Goal: Task Accomplishment & Management: Use online tool/utility

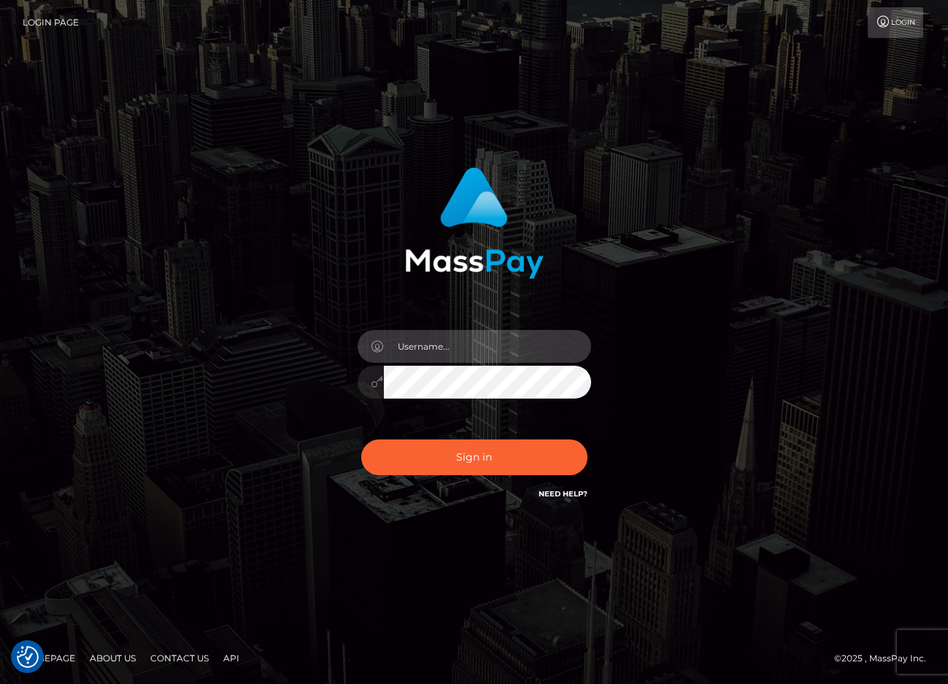
click at [509, 355] on input "text" at bounding box center [487, 346] width 207 height 33
type input "[PERSON_NAME].ievpro"
click at [476, 476] on div "Sign in Need Help?" at bounding box center [474, 462] width 255 height 65
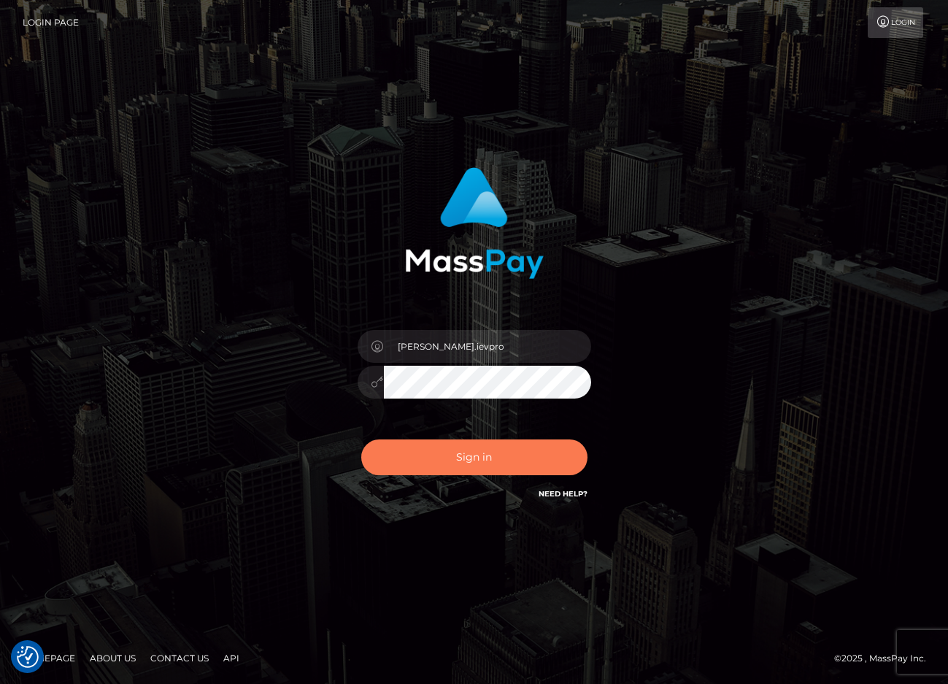
click at [482, 448] on button "Sign in" at bounding box center [474, 457] width 226 height 36
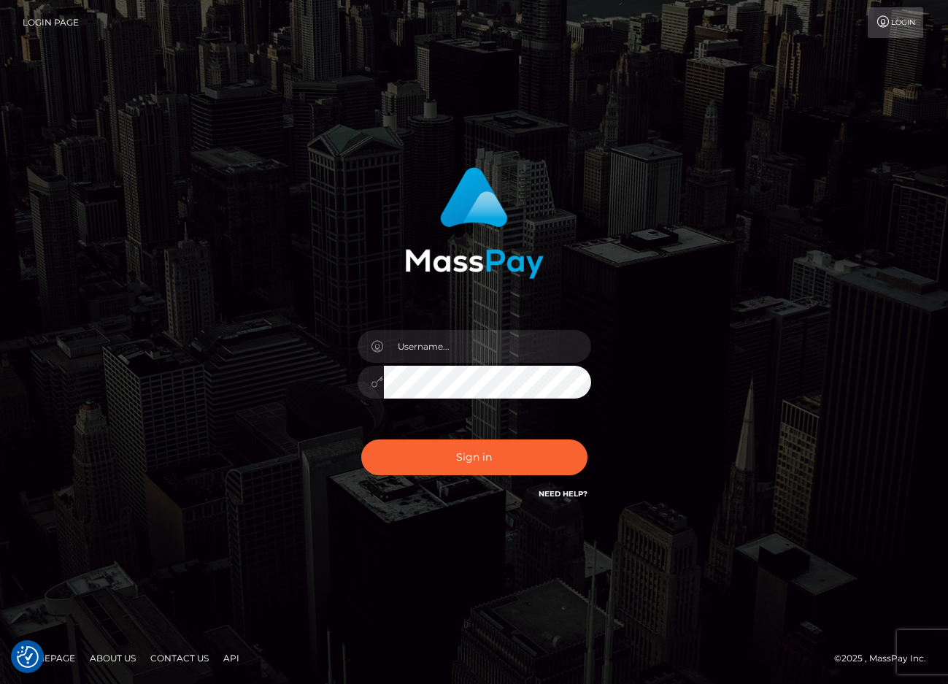
checkbox input "true"
click at [451, 333] on input "text" at bounding box center [487, 346] width 207 height 33
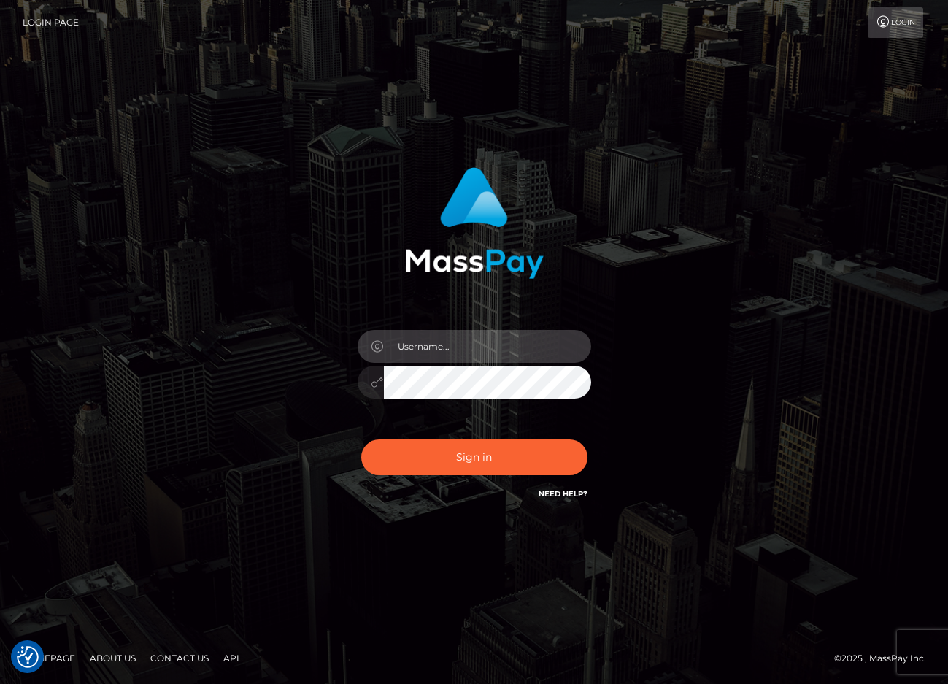
type input "efrain.ievpro"
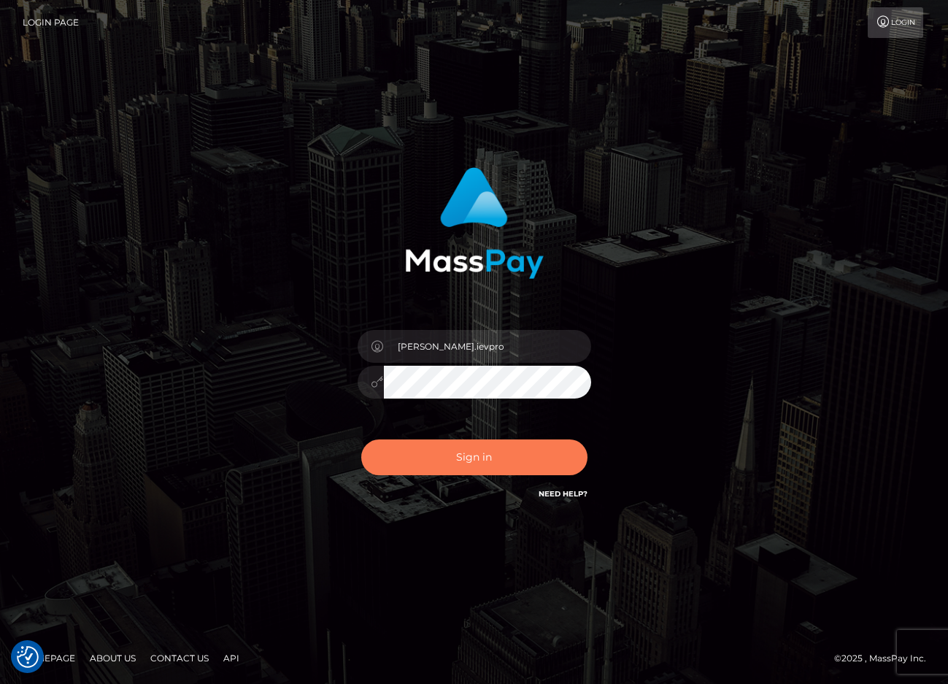
click at [476, 459] on button "Sign in" at bounding box center [474, 457] width 226 height 36
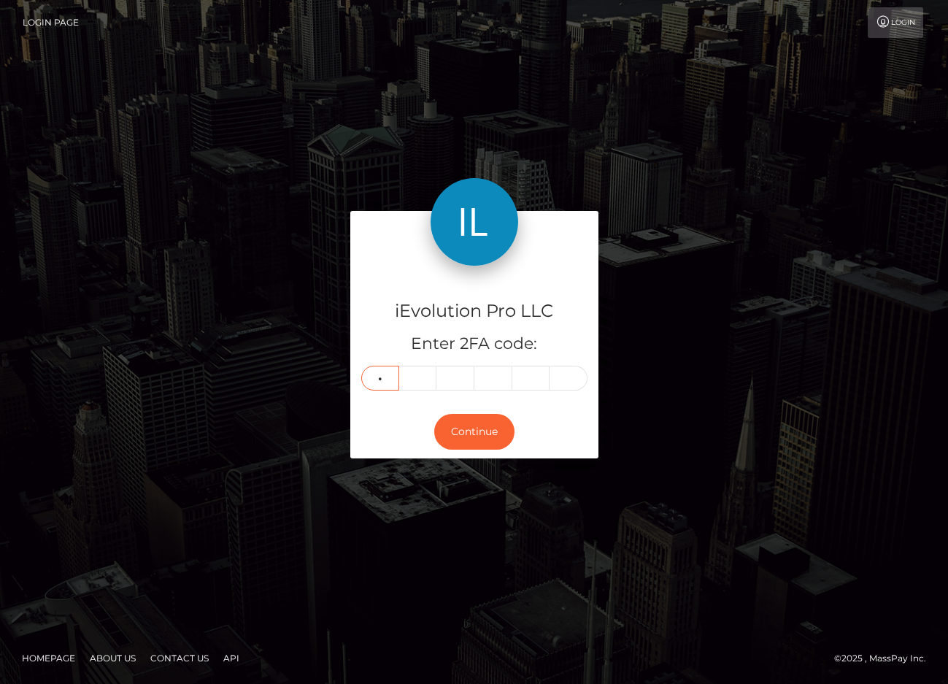
type input "3"
type input "2"
type input "6"
type input "7"
type input "8"
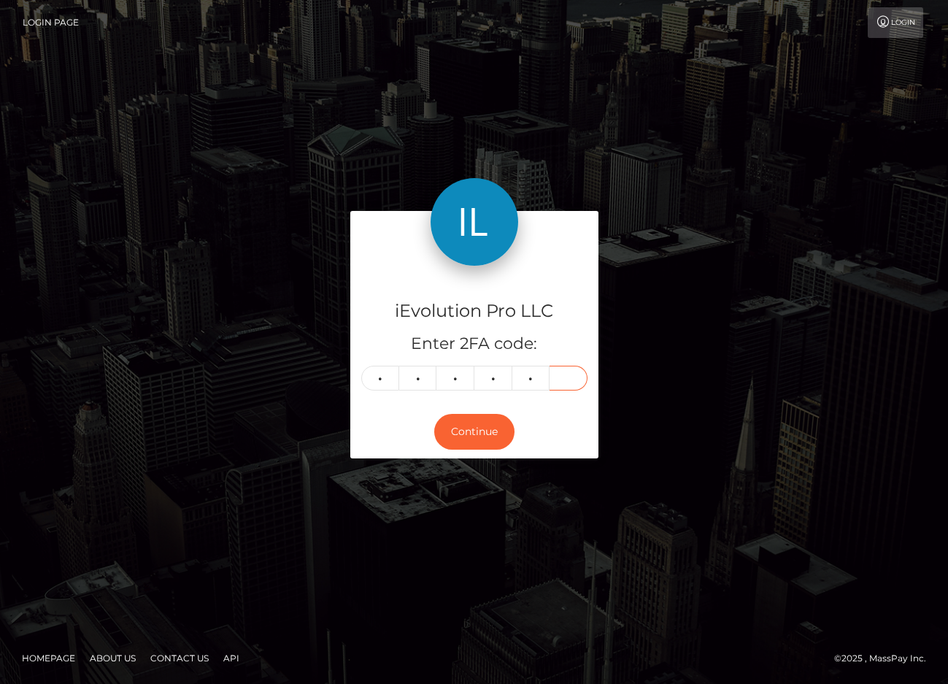
type input "6"
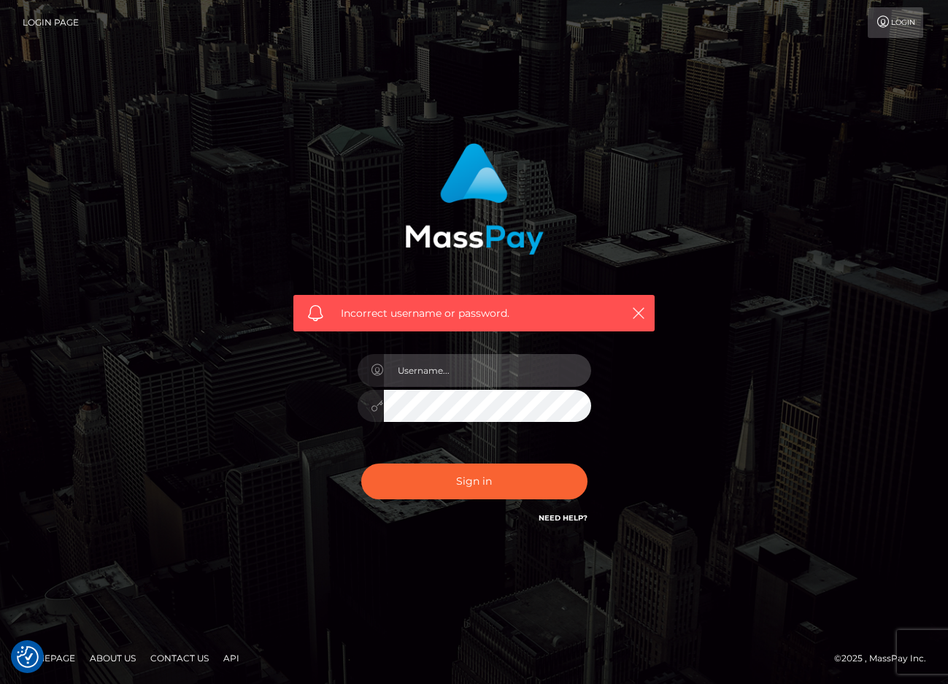
click at [525, 359] on input "text" at bounding box center [487, 370] width 207 height 33
type input "[PERSON_NAME].ievpro"
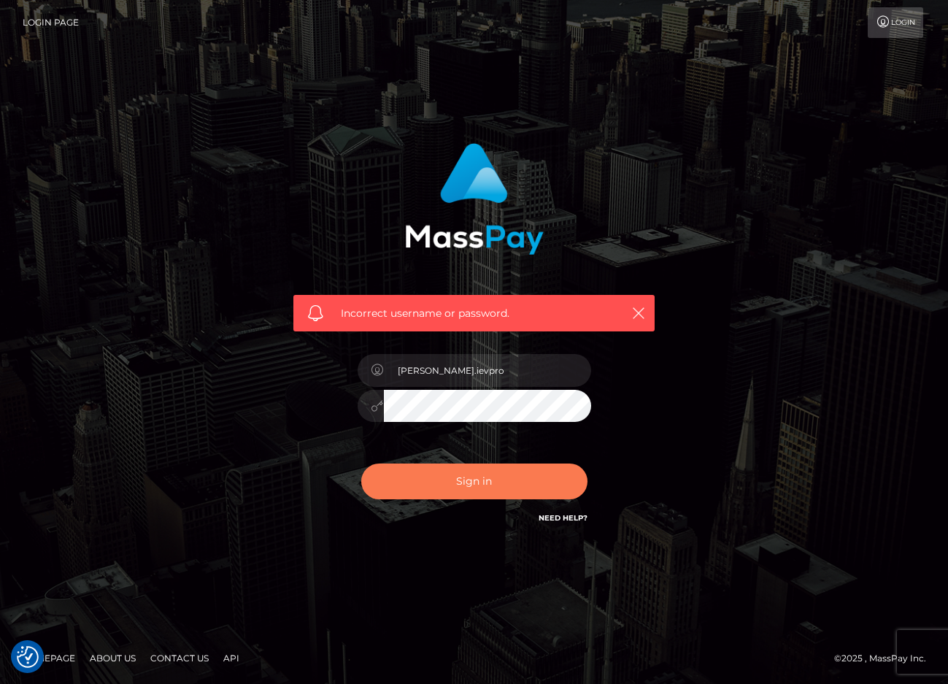
click at [487, 490] on button "Sign in" at bounding box center [474, 481] width 226 height 36
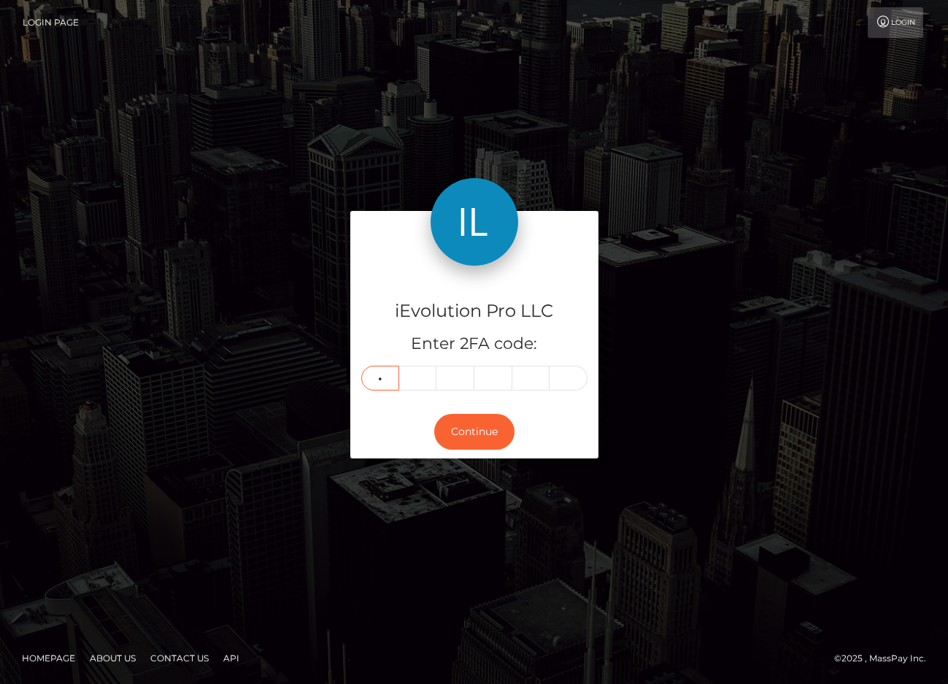
type input "1"
type input "0"
type input "2"
type input "9"
type input "1"
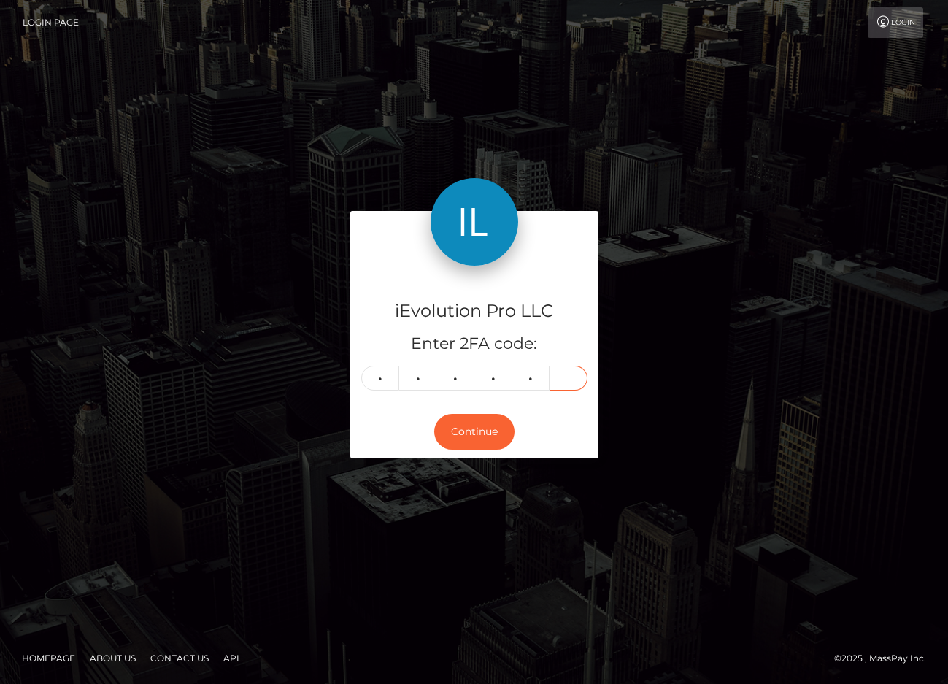
type input "5"
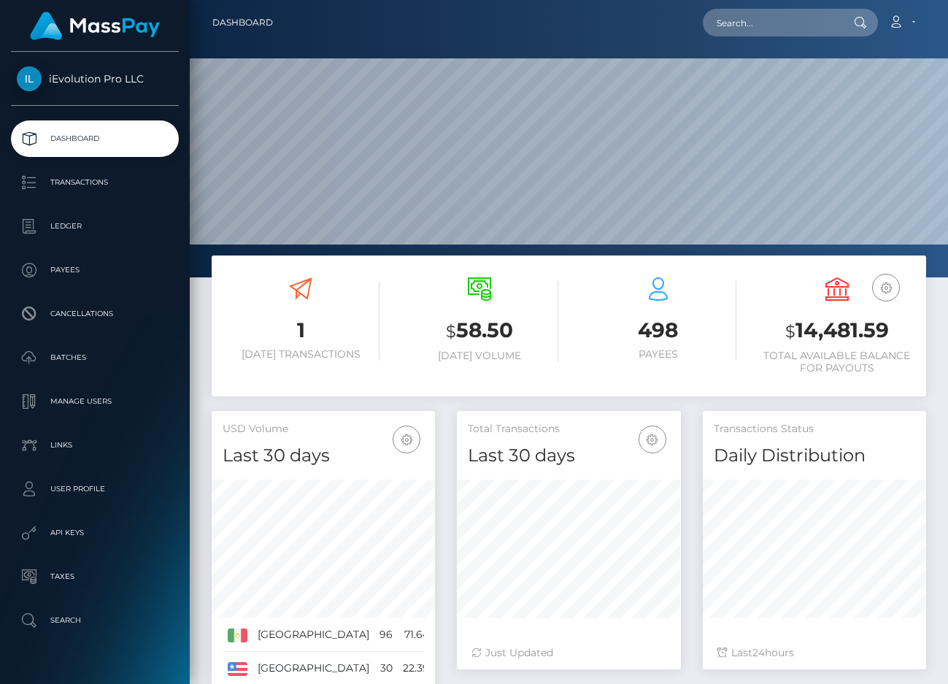
scroll to position [258, 223]
click at [114, 182] on p "Transactions" at bounding box center [95, 182] width 156 height 22
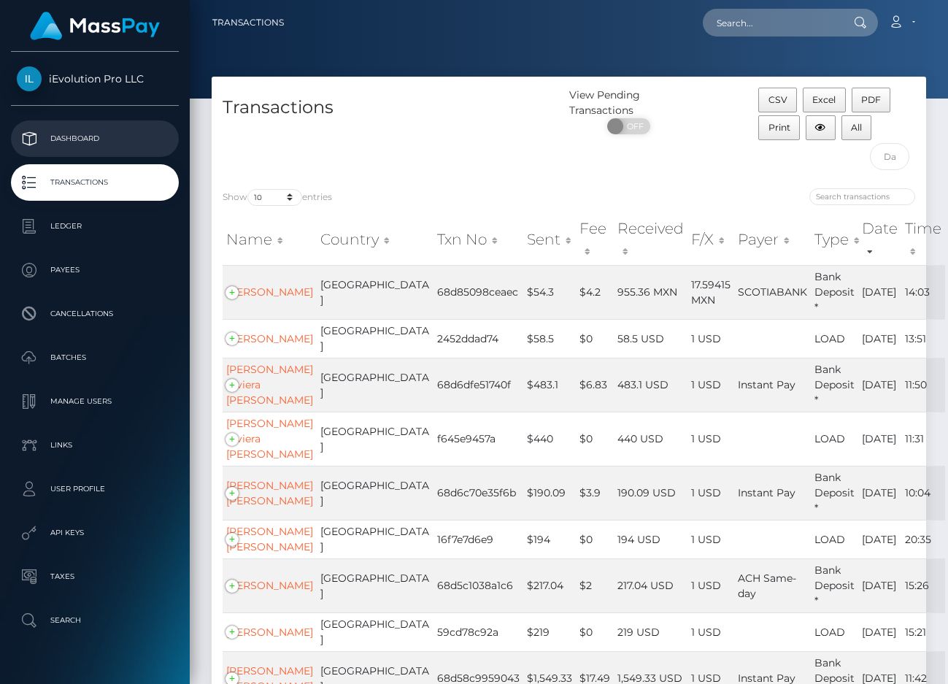
click at [116, 126] on link "Dashboard" at bounding box center [95, 138] width 168 height 36
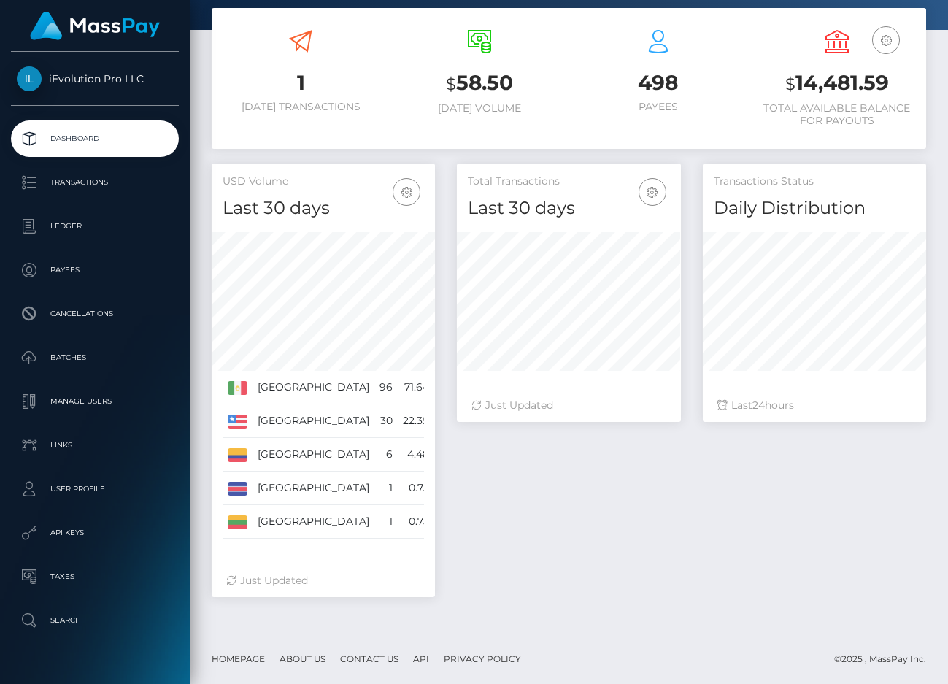
scroll to position [258, 223]
click at [289, 520] on td "Lithuania" at bounding box center [313, 522] width 122 height 34
click at [289, 520] on td "[GEOGRAPHIC_DATA]" at bounding box center [313, 522] width 122 height 34
copy td "[GEOGRAPHIC_DATA]"
click at [130, 177] on p "Transactions" at bounding box center [95, 182] width 156 height 22
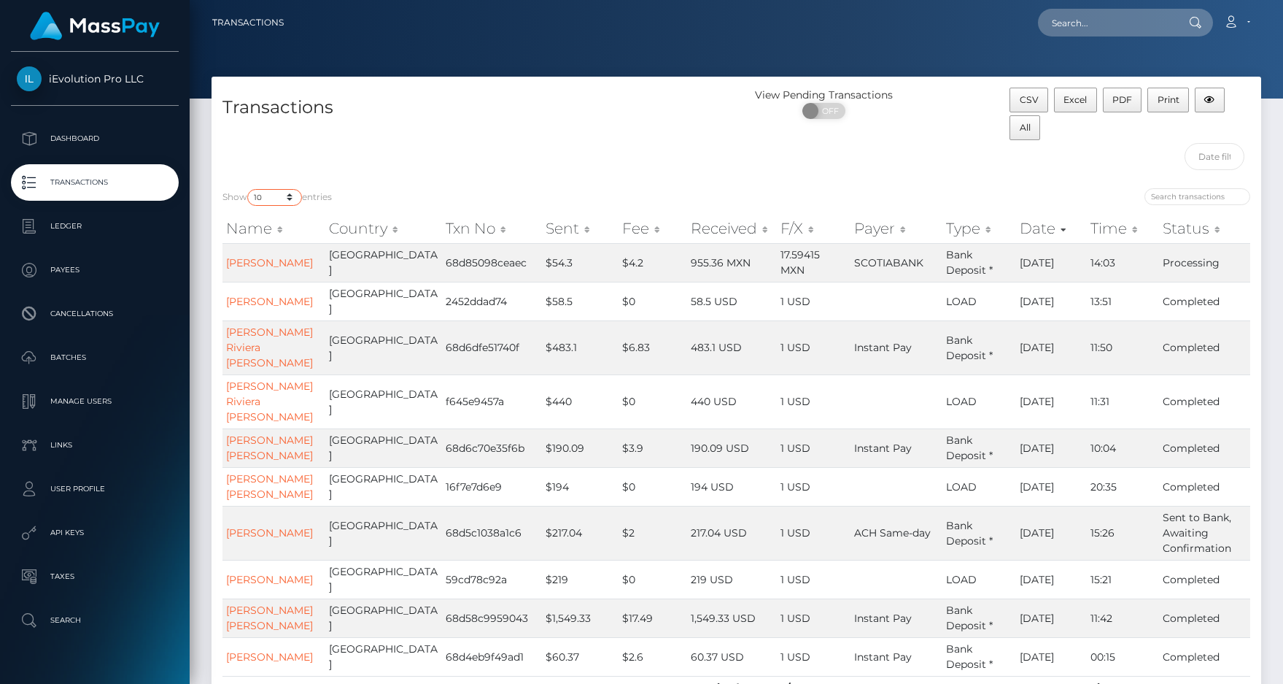
click at [274, 201] on select "10 25 50 100 250 500 1,000 3,500" at bounding box center [274, 197] width 55 height 17
select select "3500"
click at [249, 189] on select "10 25 50 100 250 500 1,000 3,500" at bounding box center [274, 197] width 55 height 17
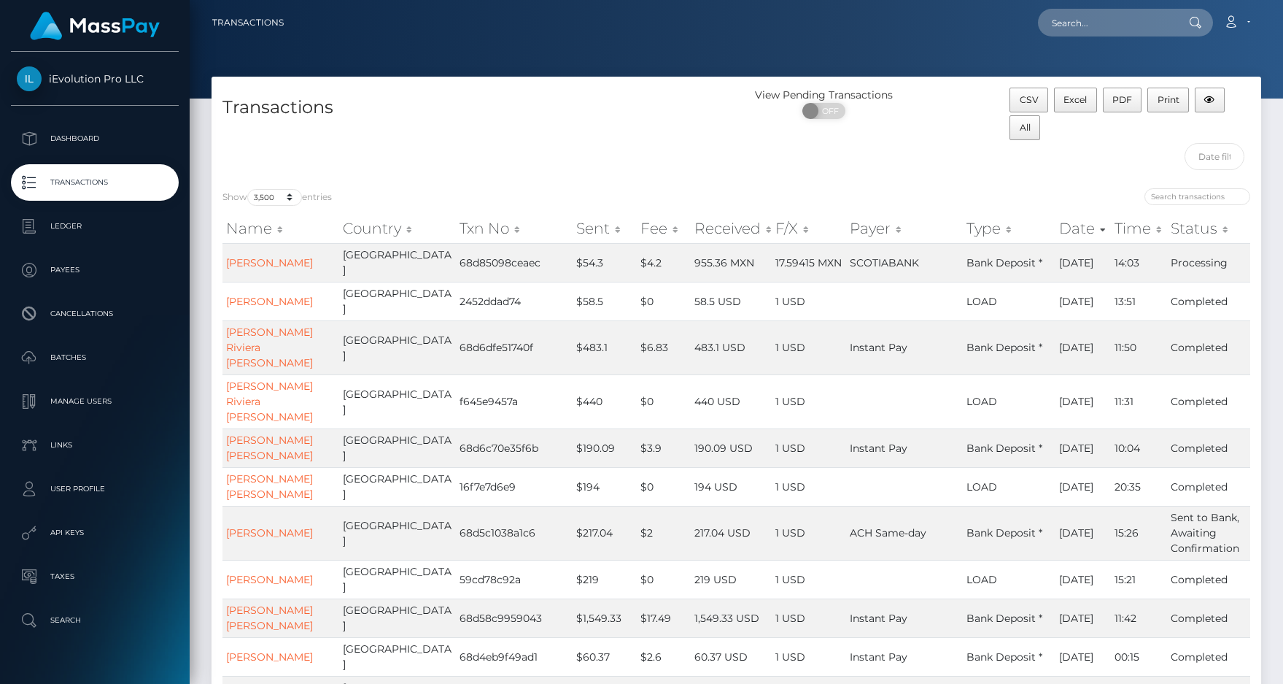
scroll to position [989, 0]
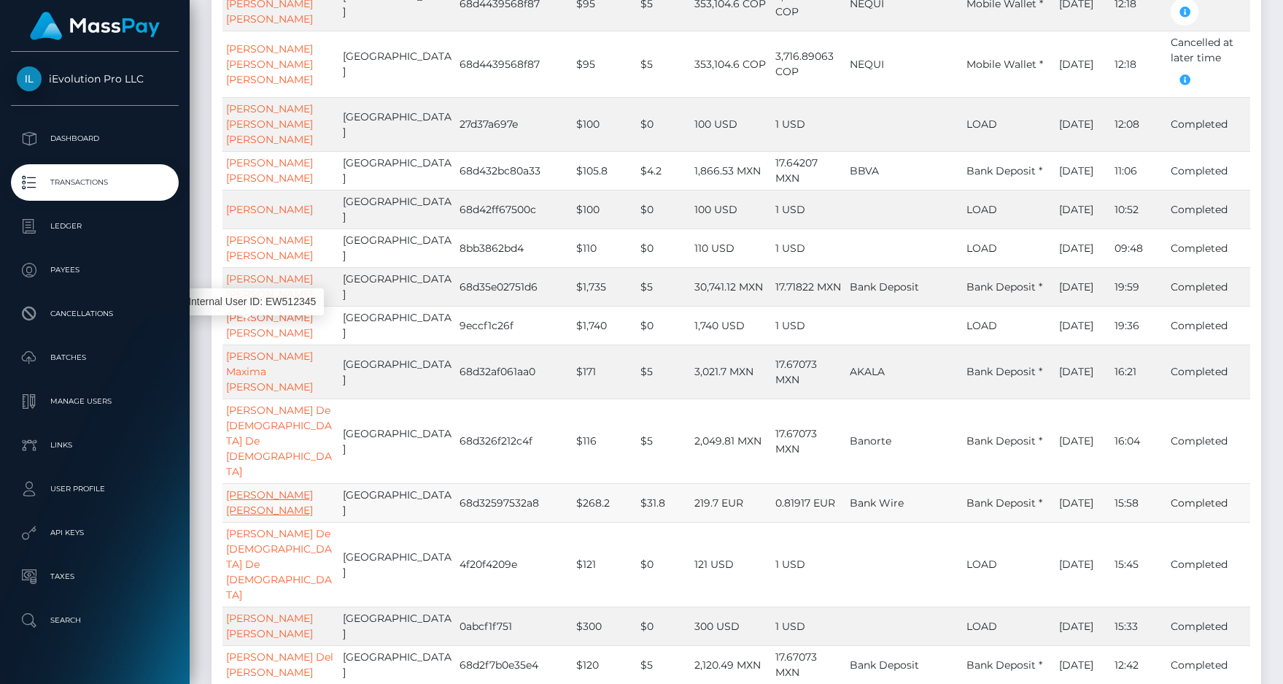
click at [235, 488] on link "Lorenzo Moreno Romero" at bounding box center [269, 502] width 87 height 28
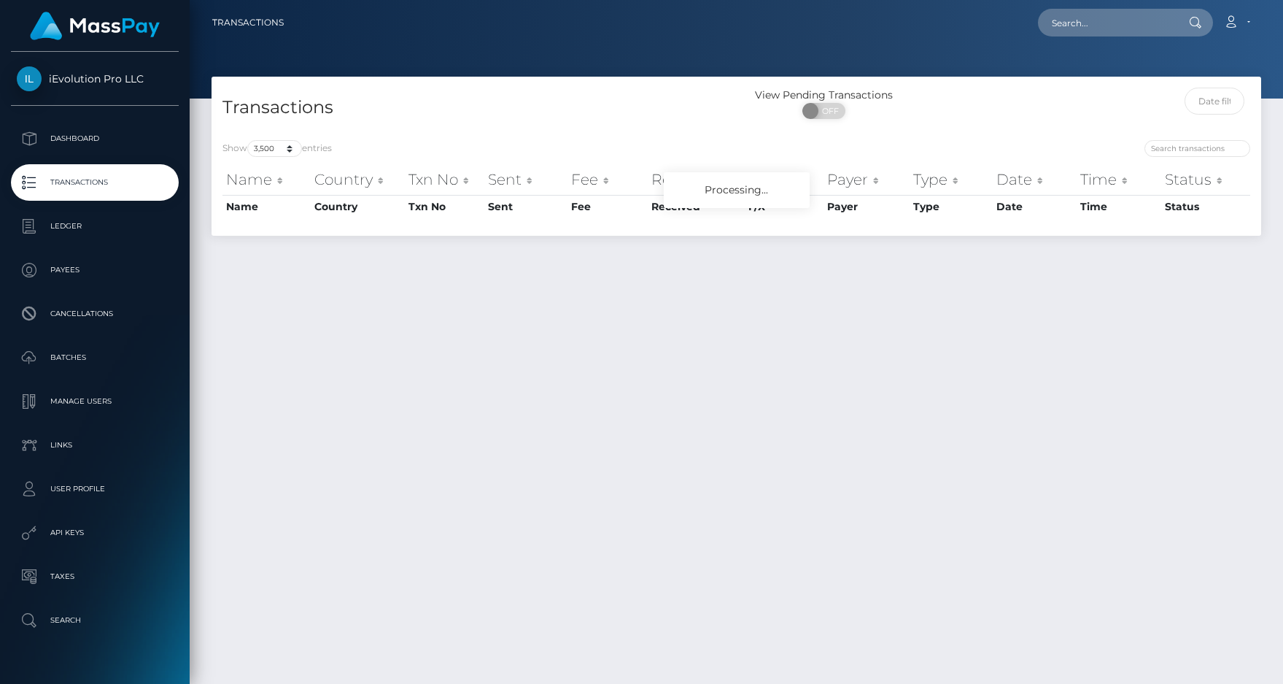
select select "3500"
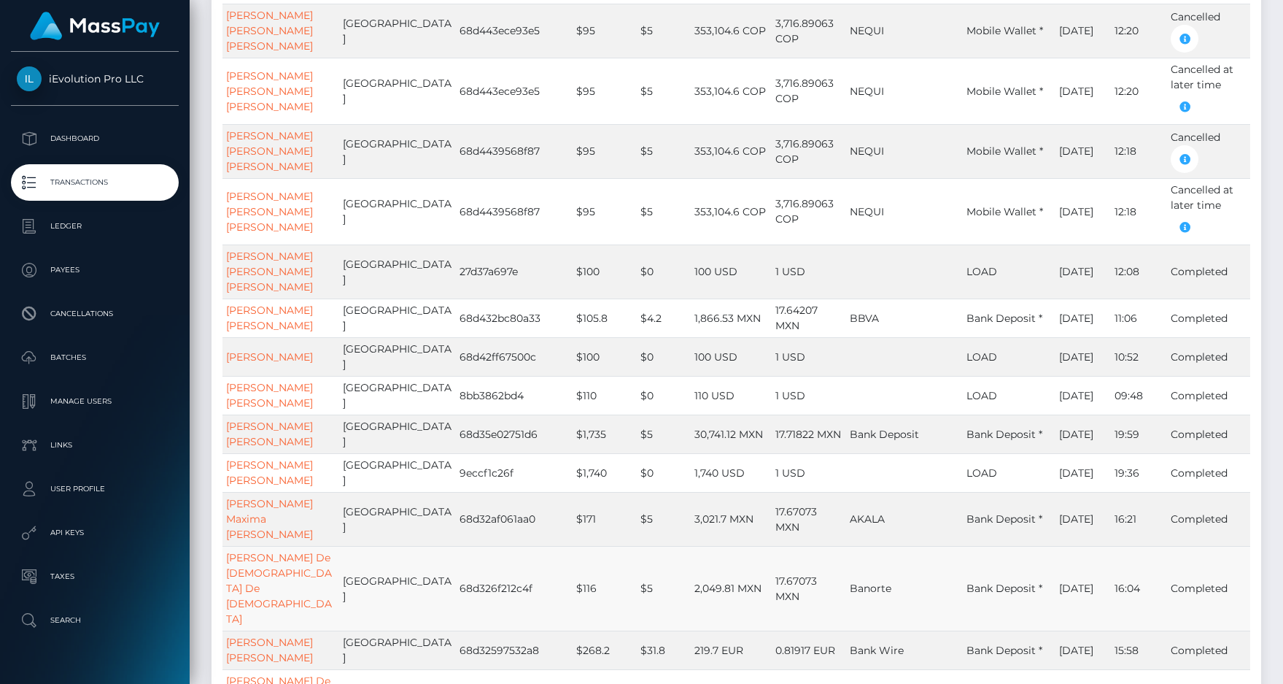
scroll to position [873, 0]
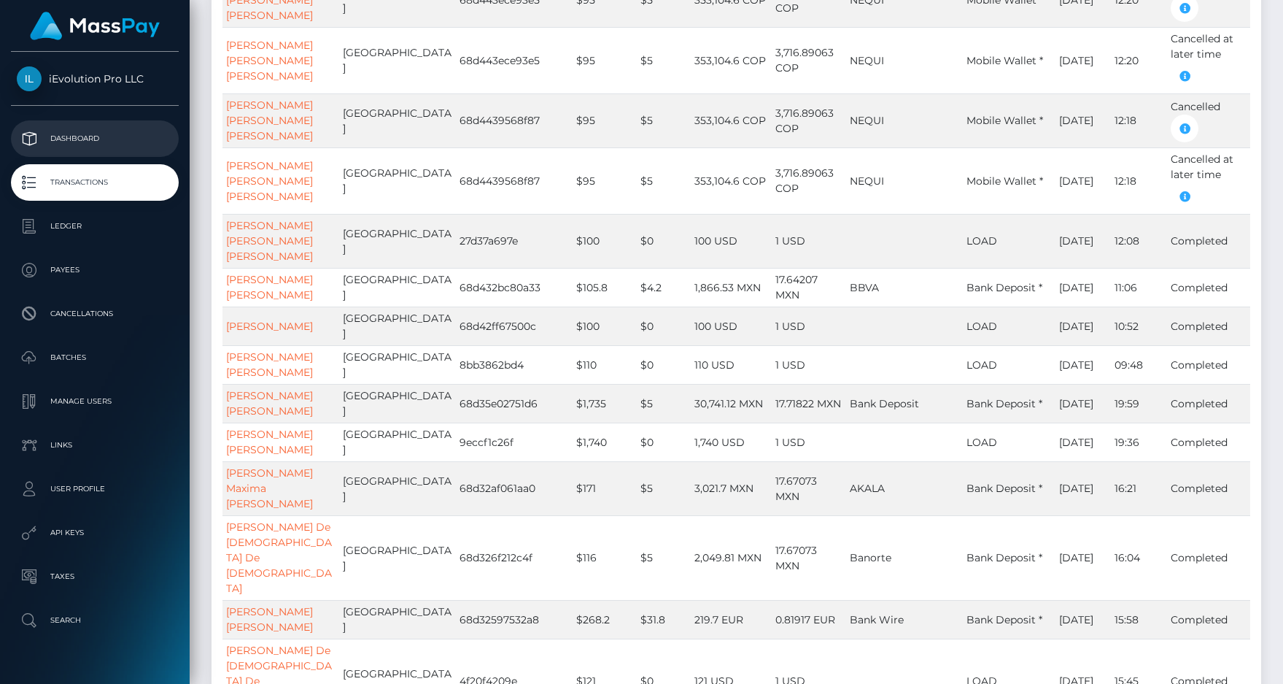
click at [108, 127] on link "Dashboard" at bounding box center [95, 138] width 168 height 36
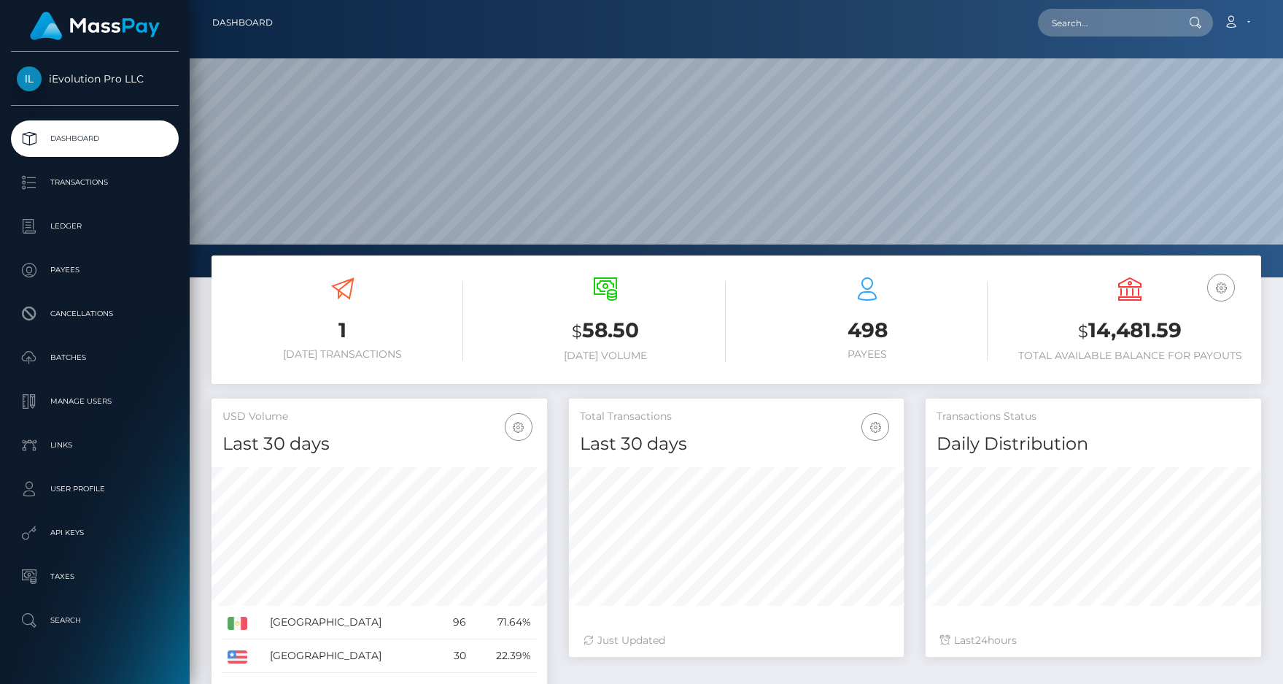
scroll to position [258, 336]
click at [117, 182] on p "Transactions" at bounding box center [95, 182] width 156 height 22
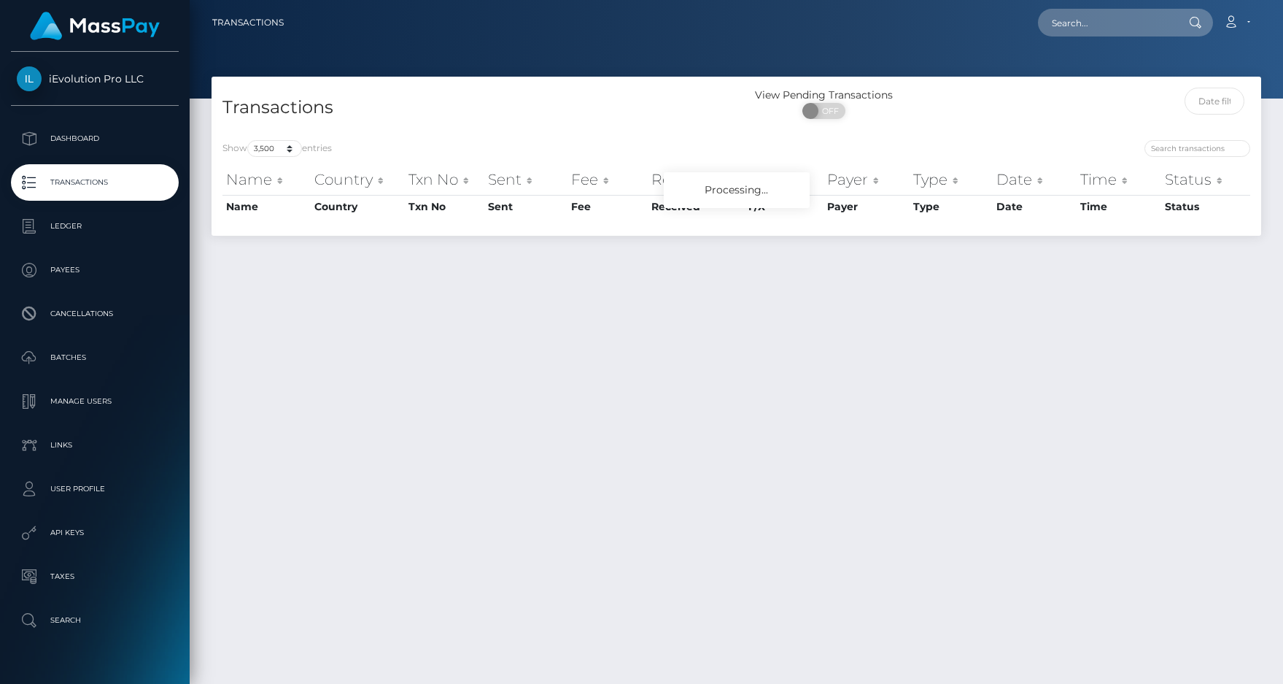
select select "3500"
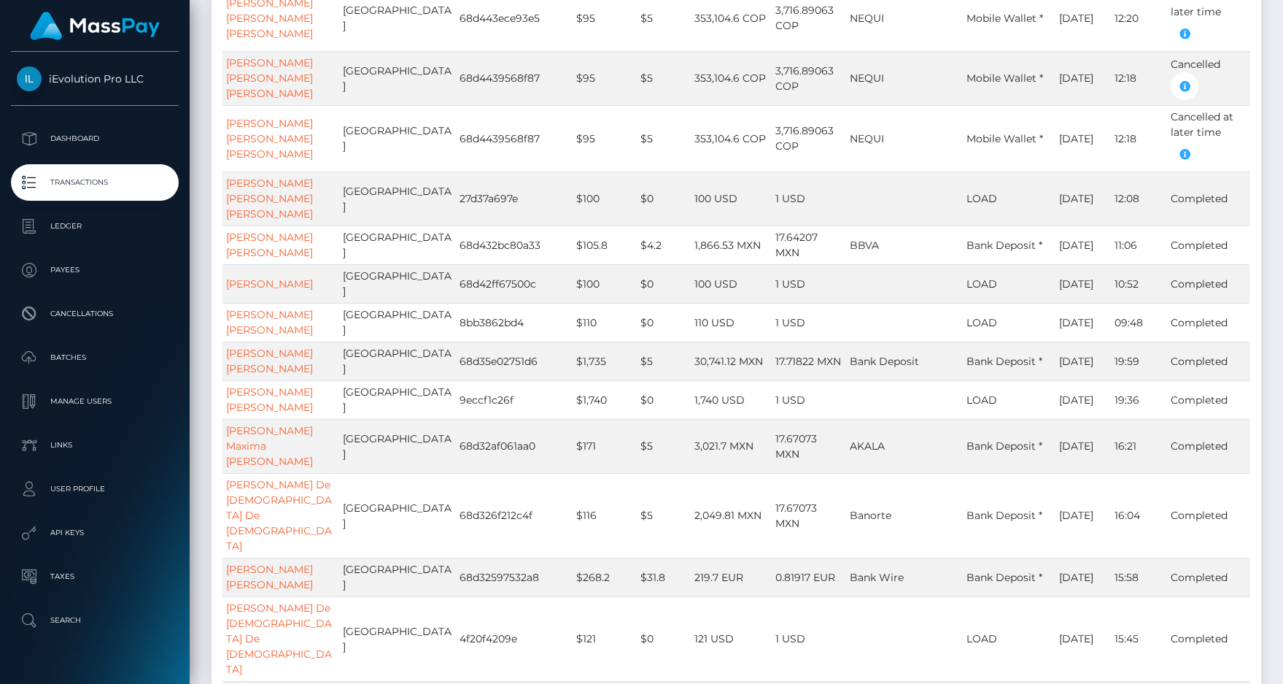
scroll to position [923, 0]
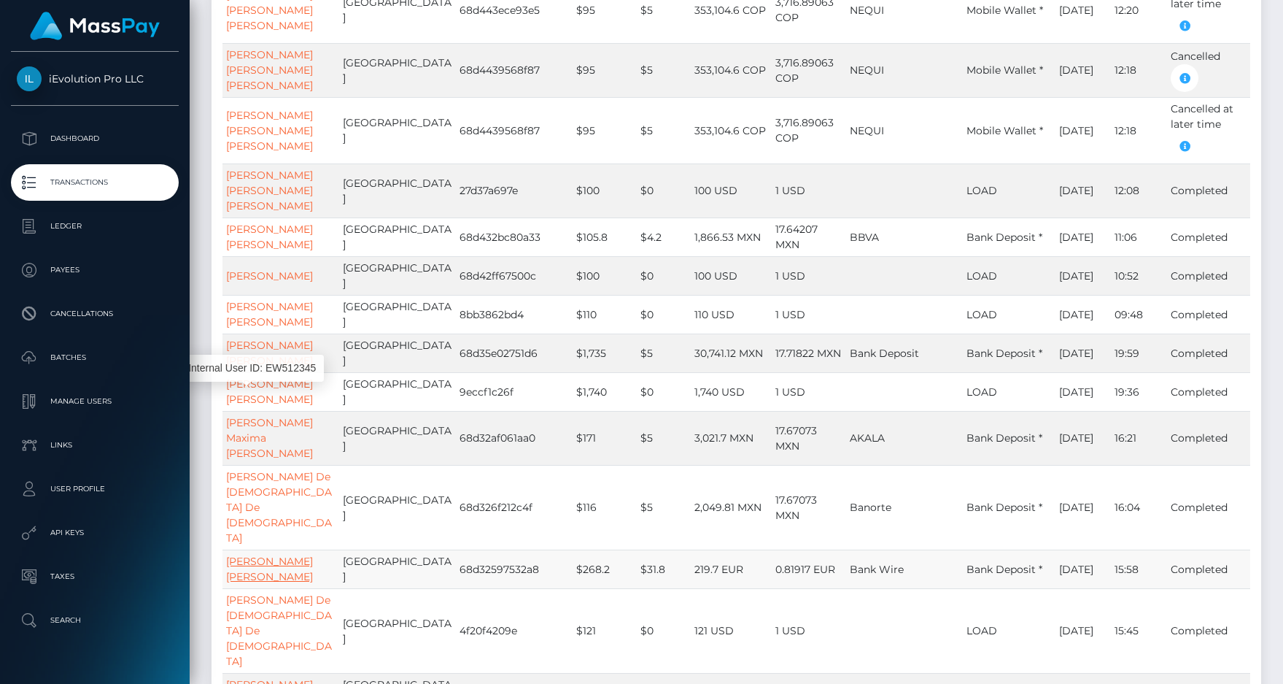
click at [244, 554] on link "Lorenzo Moreno Romero" at bounding box center [269, 568] width 87 height 28
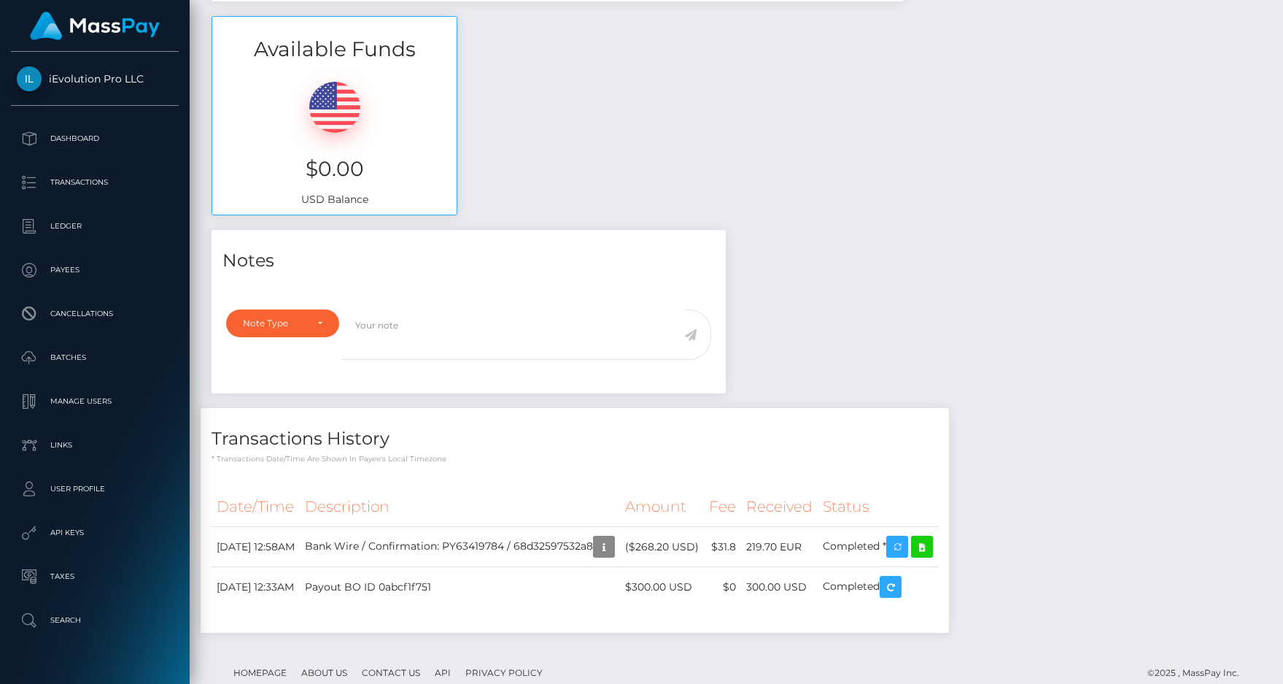
scroll to position [498, 0]
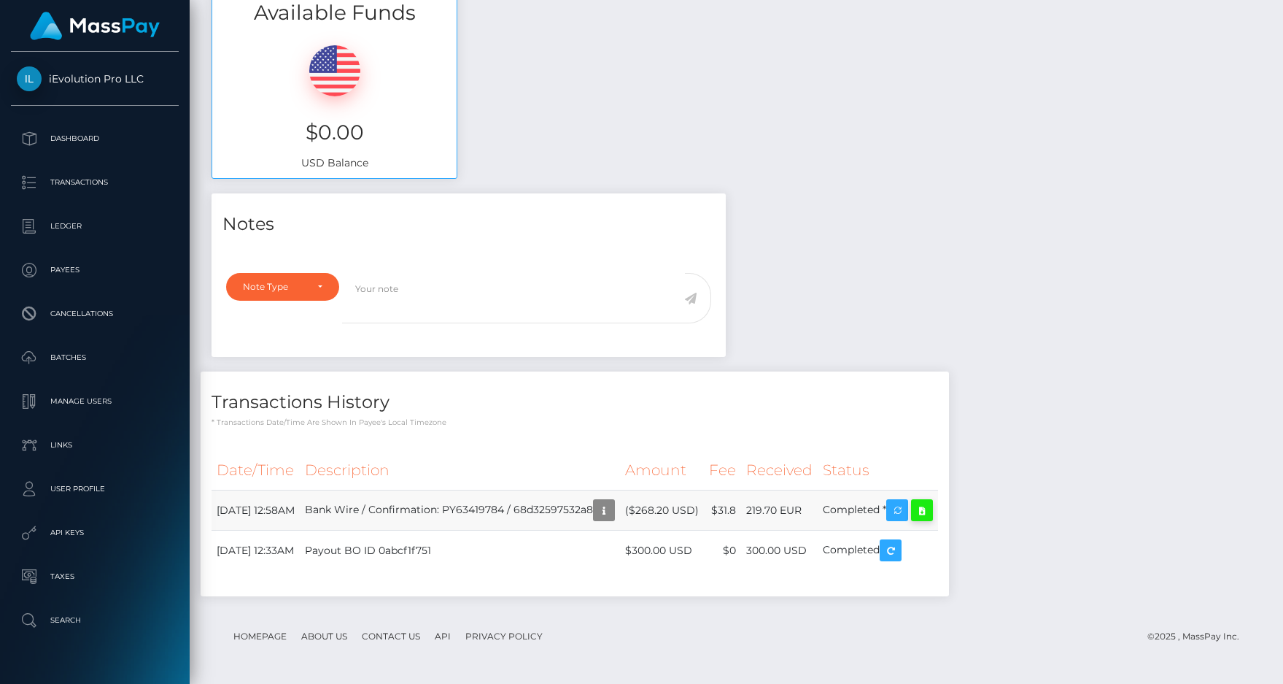
click at [931, 514] on icon at bounding box center [922, 510] width 18 height 18
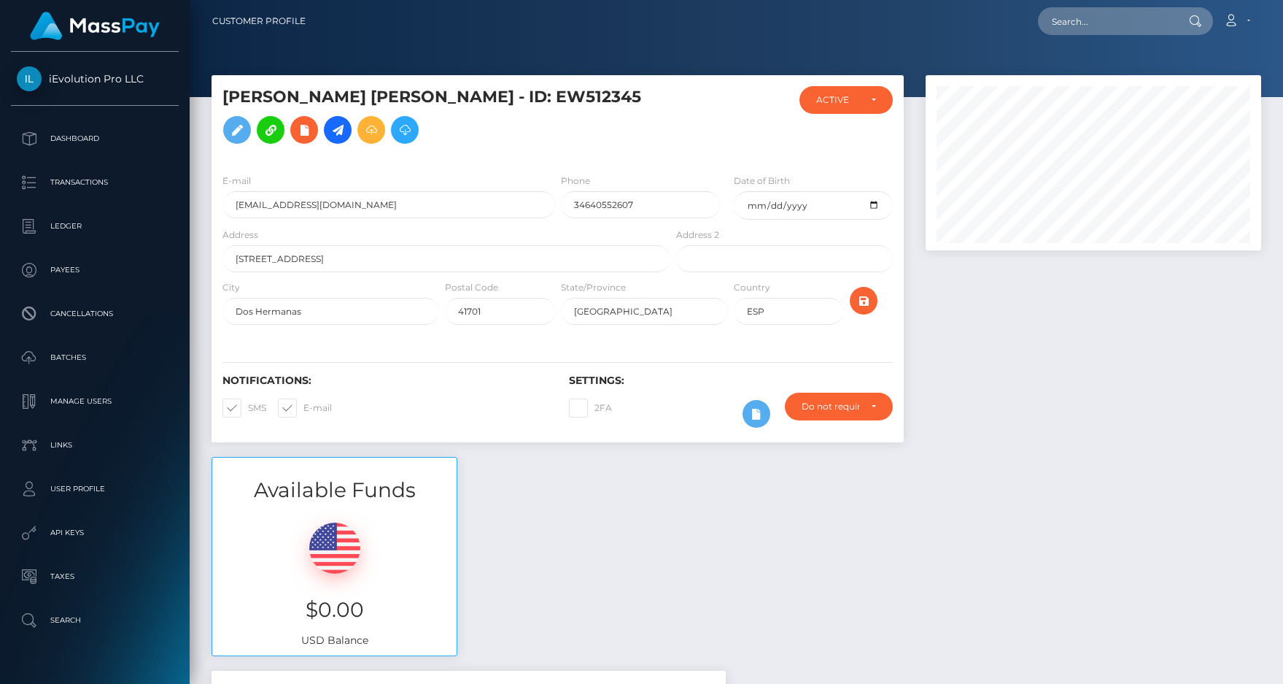
scroll to position [0, 0]
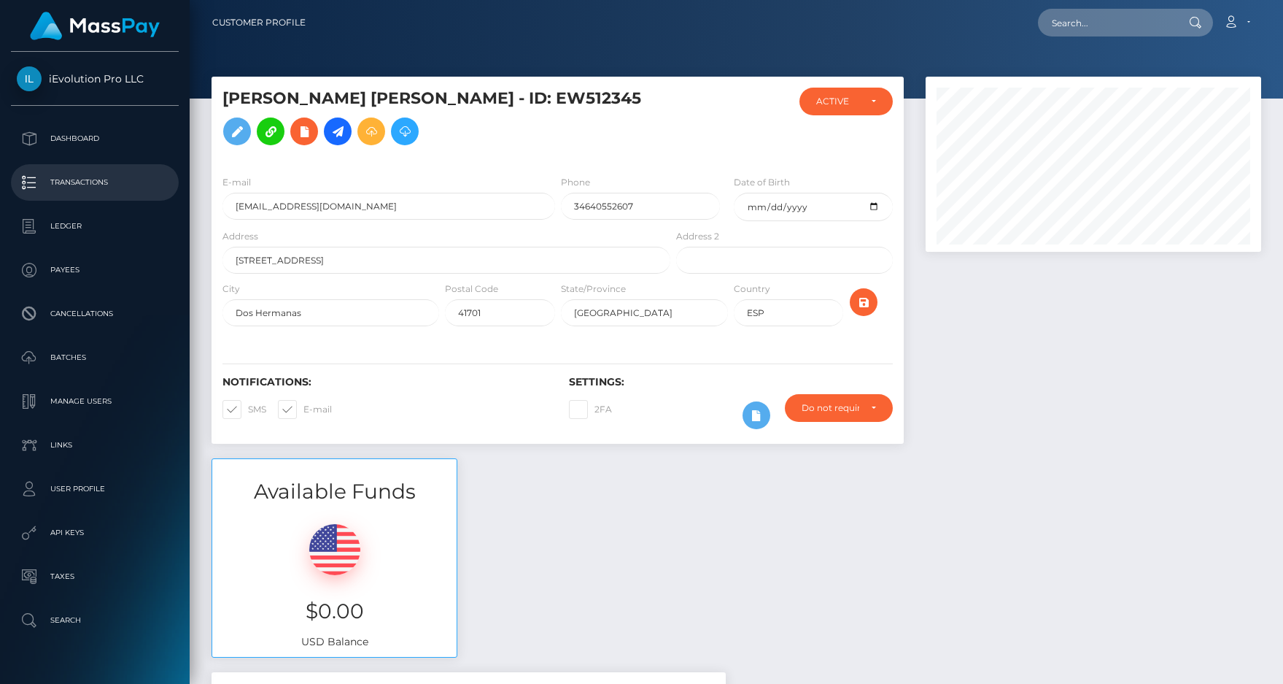
click at [71, 185] on p "Transactions" at bounding box center [95, 182] width 156 height 22
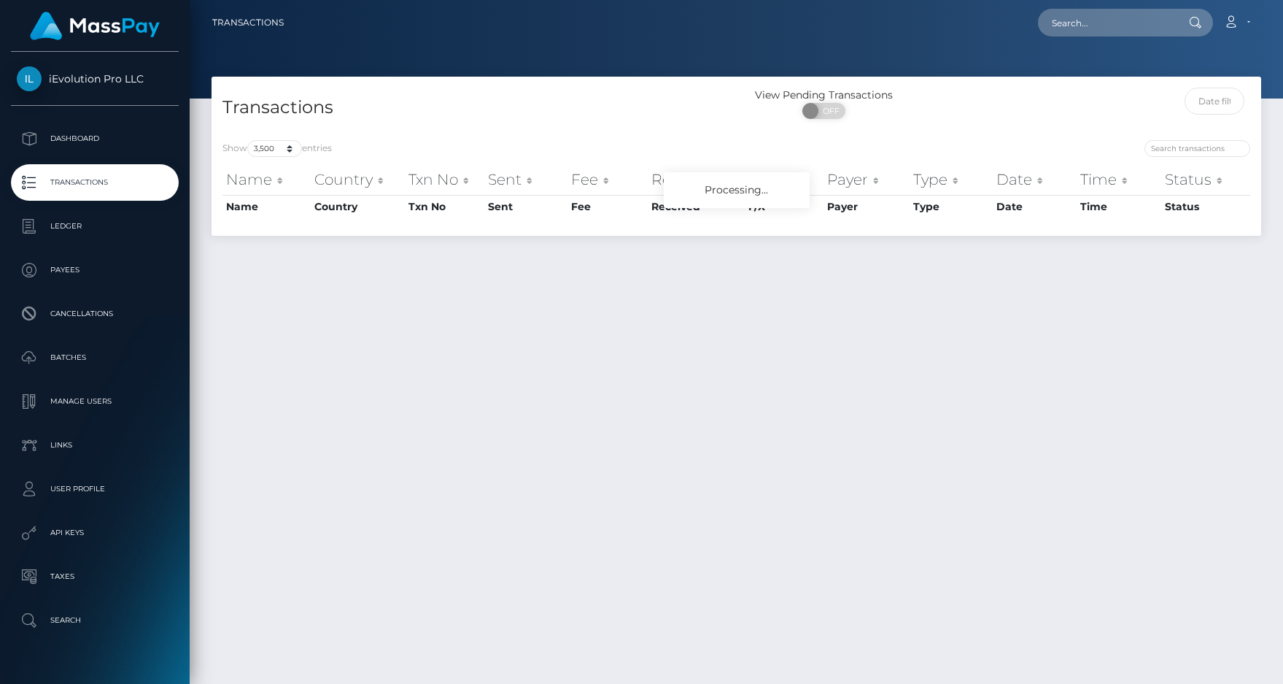
select select "3500"
click at [1200, 147] on input "search" at bounding box center [1198, 148] width 106 height 17
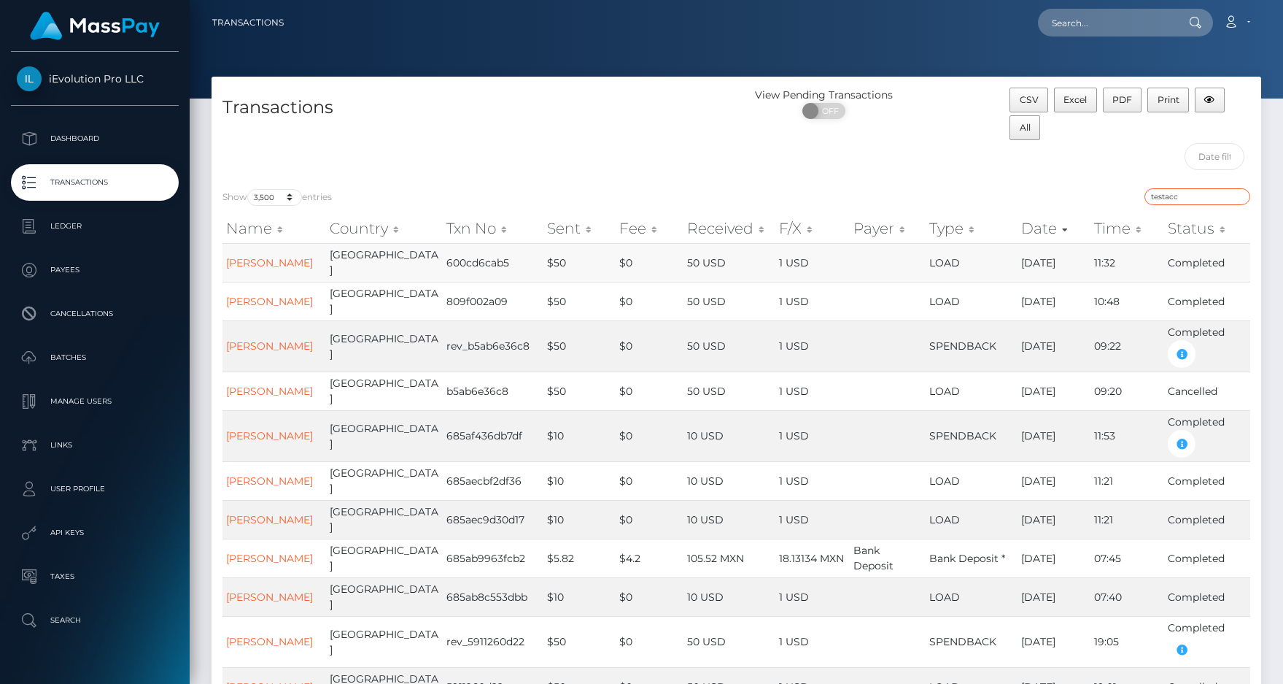
type input "testacc"
click at [282, 261] on td "[PERSON_NAME]" at bounding box center [275, 262] width 104 height 39
click at [274, 258] on link "[PERSON_NAME]" at bounding box center [269, 262] width 87 height 13
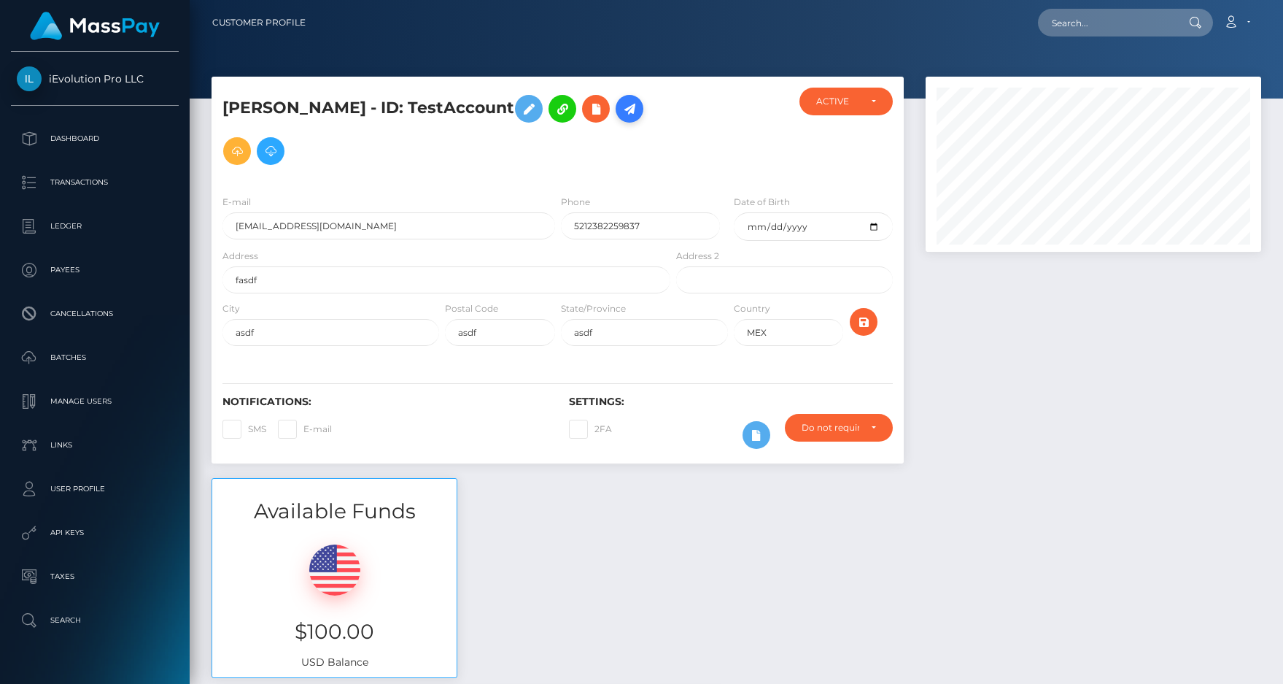
scroll to position [175, 336]
click at [621, 104] on icon at bounding box center [630, 109] width 18 height 18
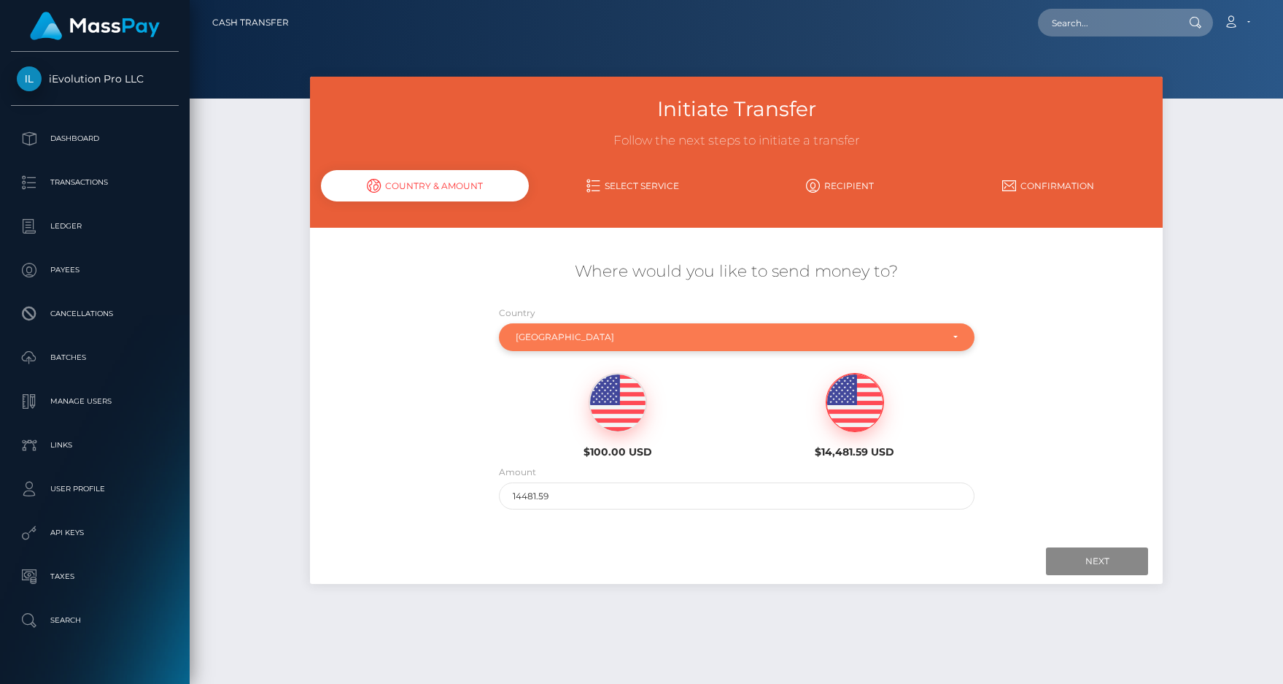
click at [623, 323] on div "[GEOGRAPHIC_DATA]" at bounding box center [737, 337] width 476 height 28
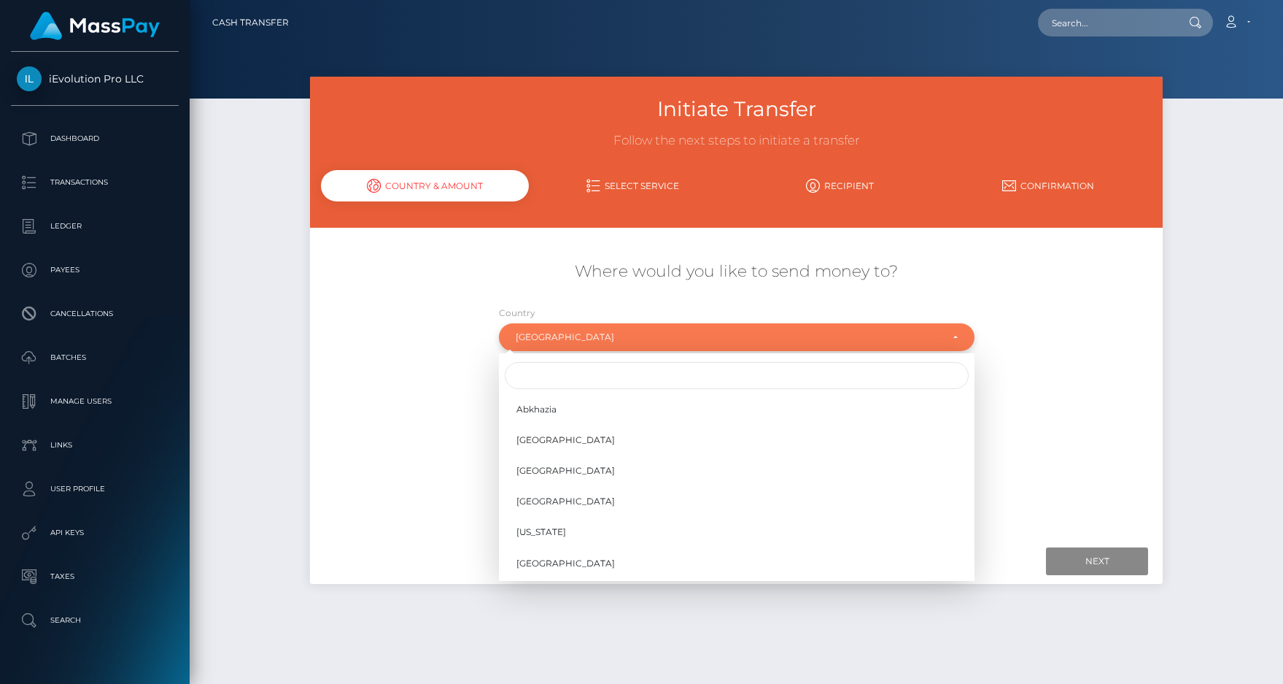
scroll to position [3617, 0]
click at [603, 381] on input "Search" at bounding box center [737, 375] width 464 height 27
paste input "l"
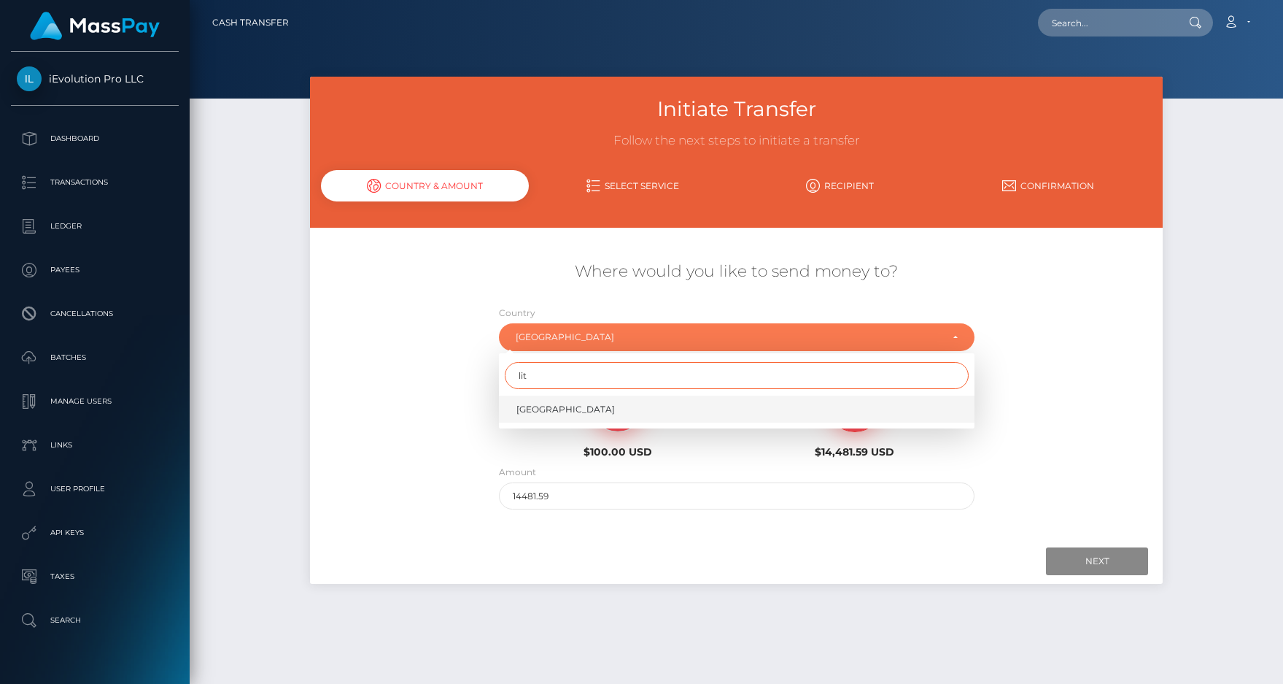
type input "lit"
click at [584, 414] on link "[GEOGRAPHIC_DATA]" at bounding box center [737, 408] width 476 height 27
select select "LTU"
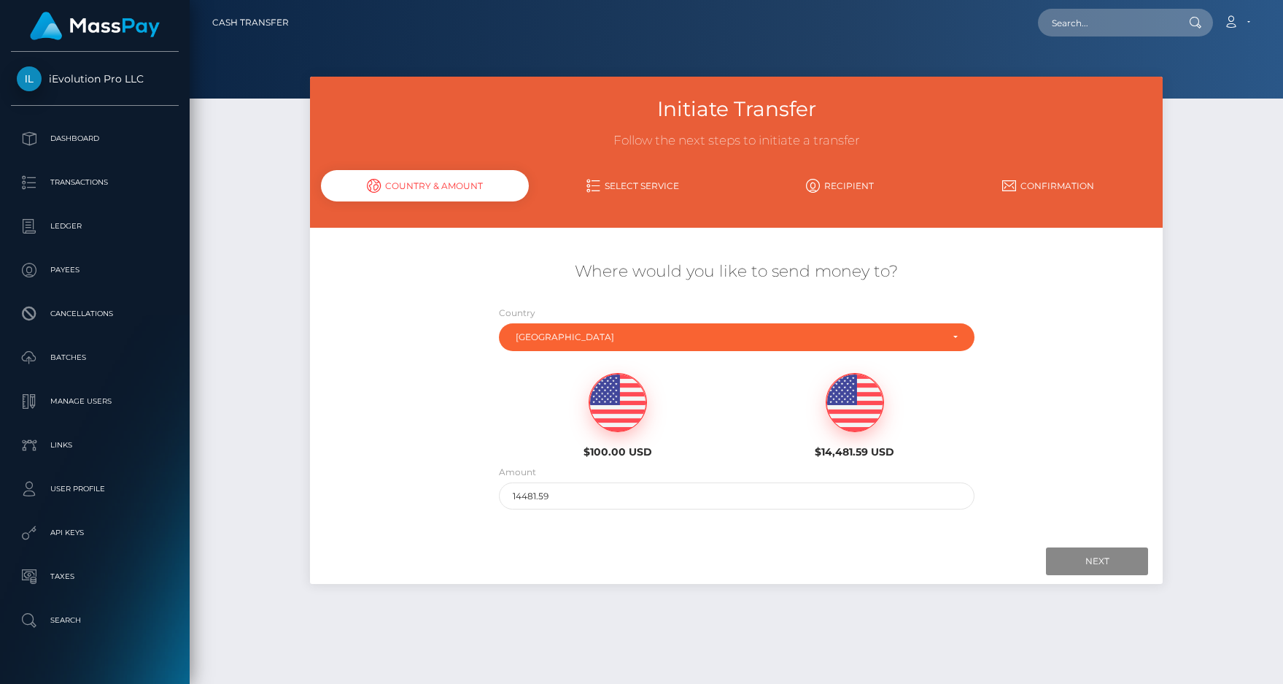
click at [622, 408] on img at bounding box center [617, 403] width 57 height 58
click at [1069, 555] on input "Next" at bounding box center [1097, 561] width 102 height 28
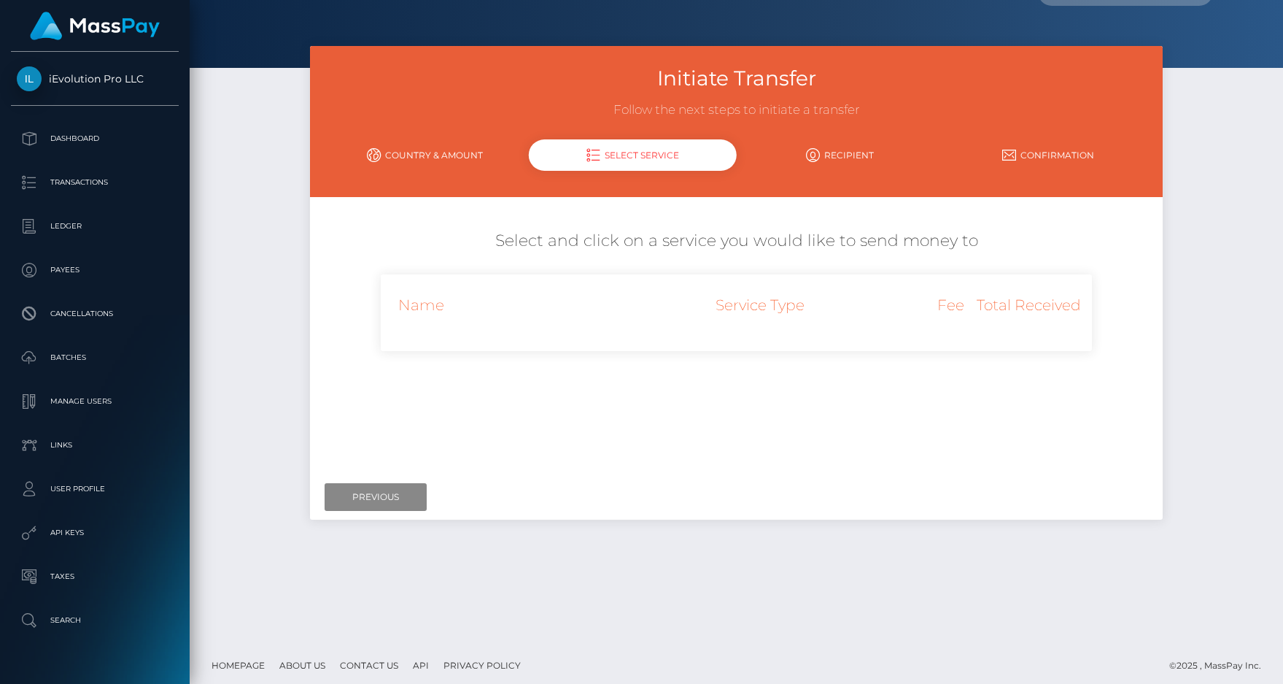
scroll to position [34, 0]
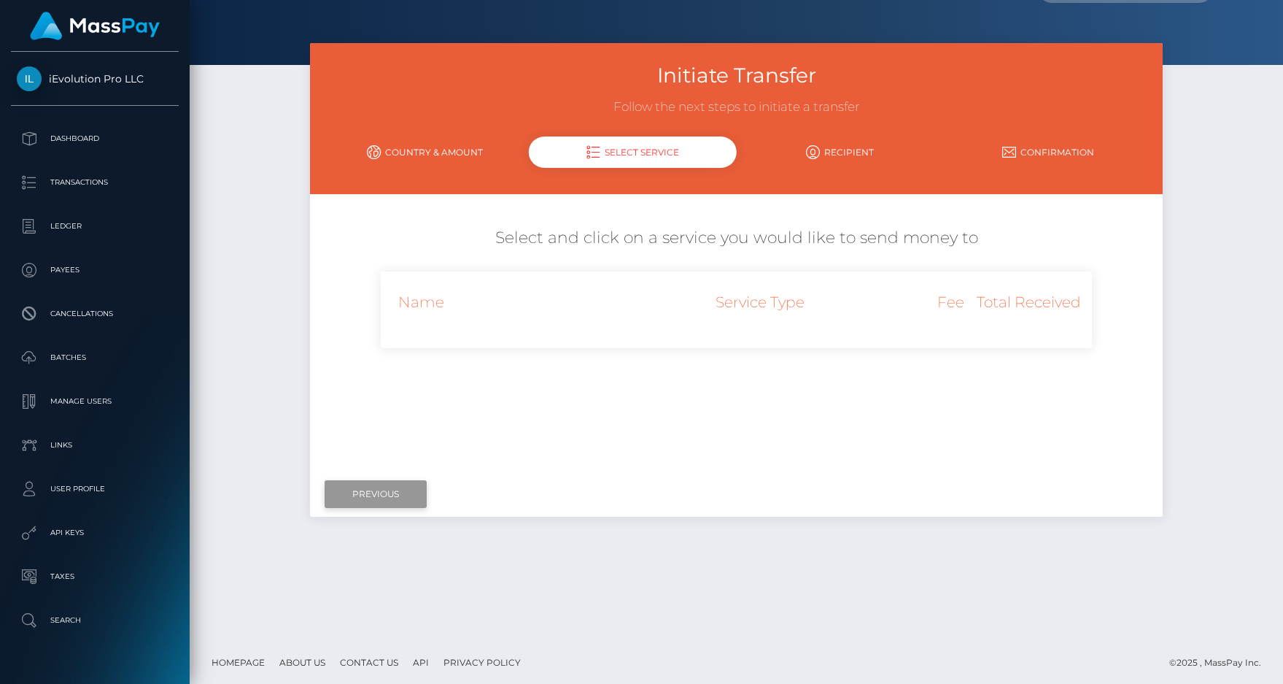
click at [414, 486] on input "Previous" at bounding box center [376, 494] width 102 height 28
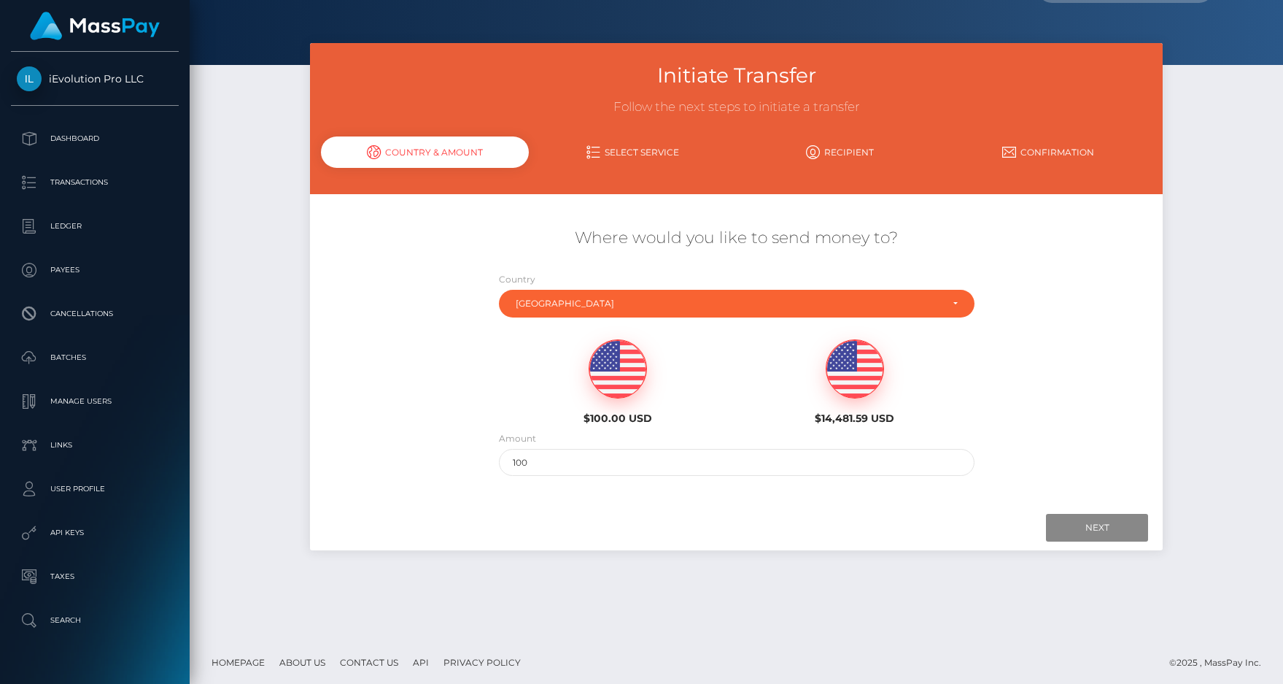
click at [854, 374] on img at bounding box center [855, 369] width 57 height 58
type input "14481.59"
click at [1089, 537] on input "Next" at bounding box center [1097, 528] width 102 height 28
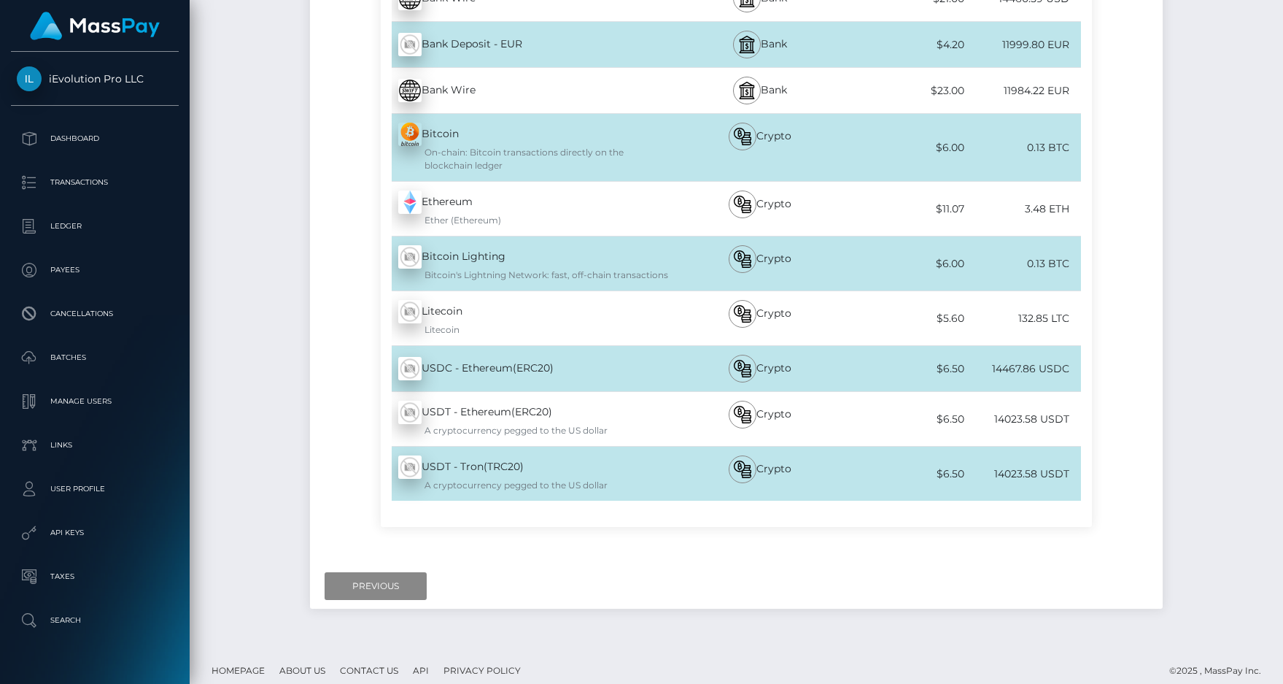
scroll to position [393, 0]
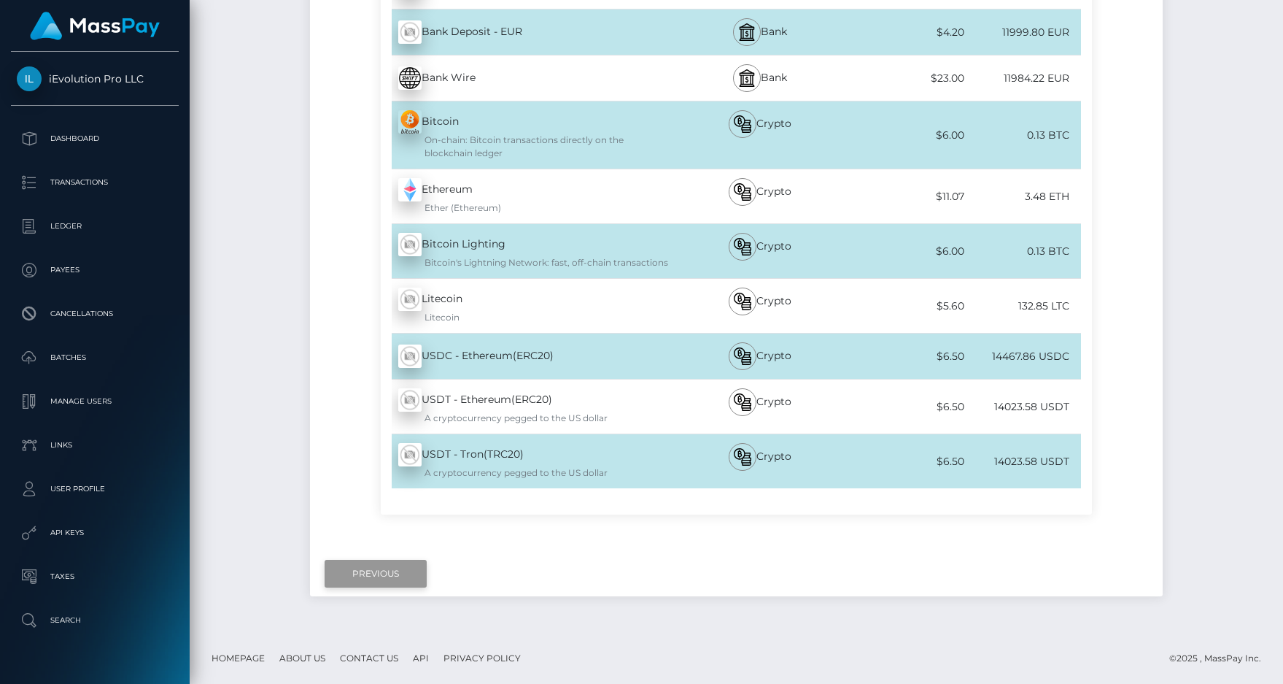
click at [381, 578] on input "Previous" at bounding box center [376, 574] width 102 height 28
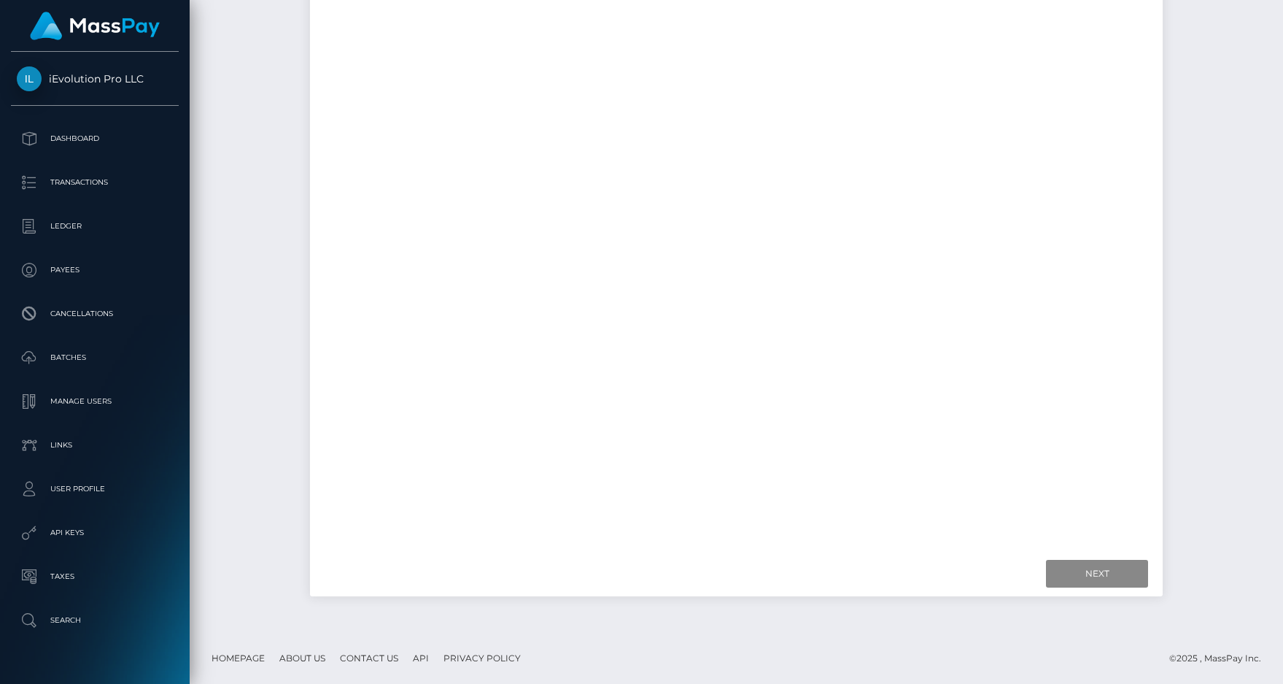
scroll to position [37, 0]
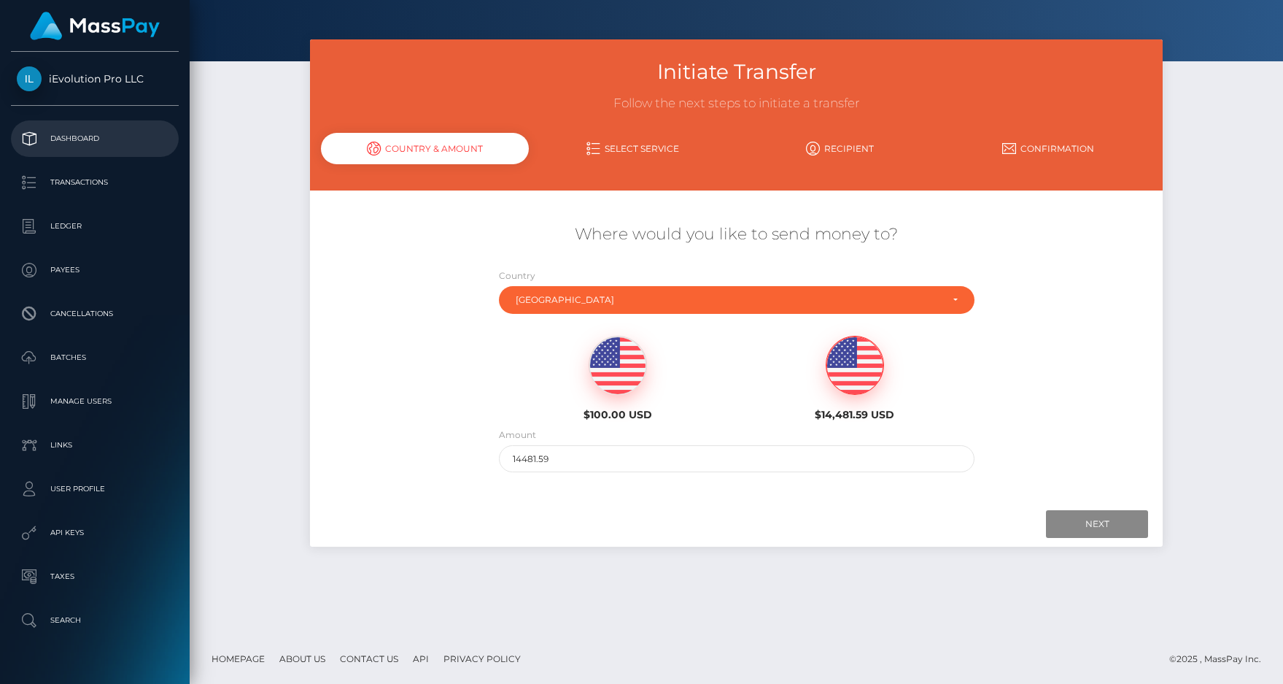
click at [73, 140] on p "Dashboard" at bounding box center [95, 139] width 156 height 22
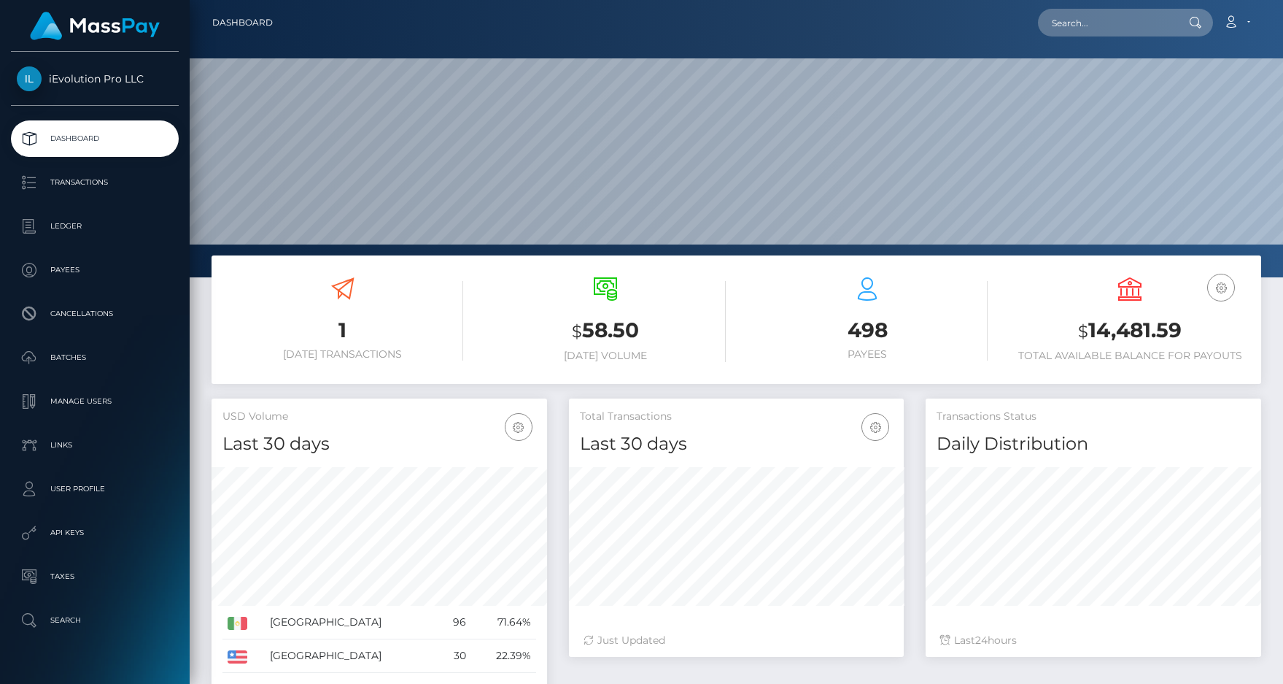
scroll to position [258, 336]
